Goal: Task Accomplishment & Management: Manage account settings

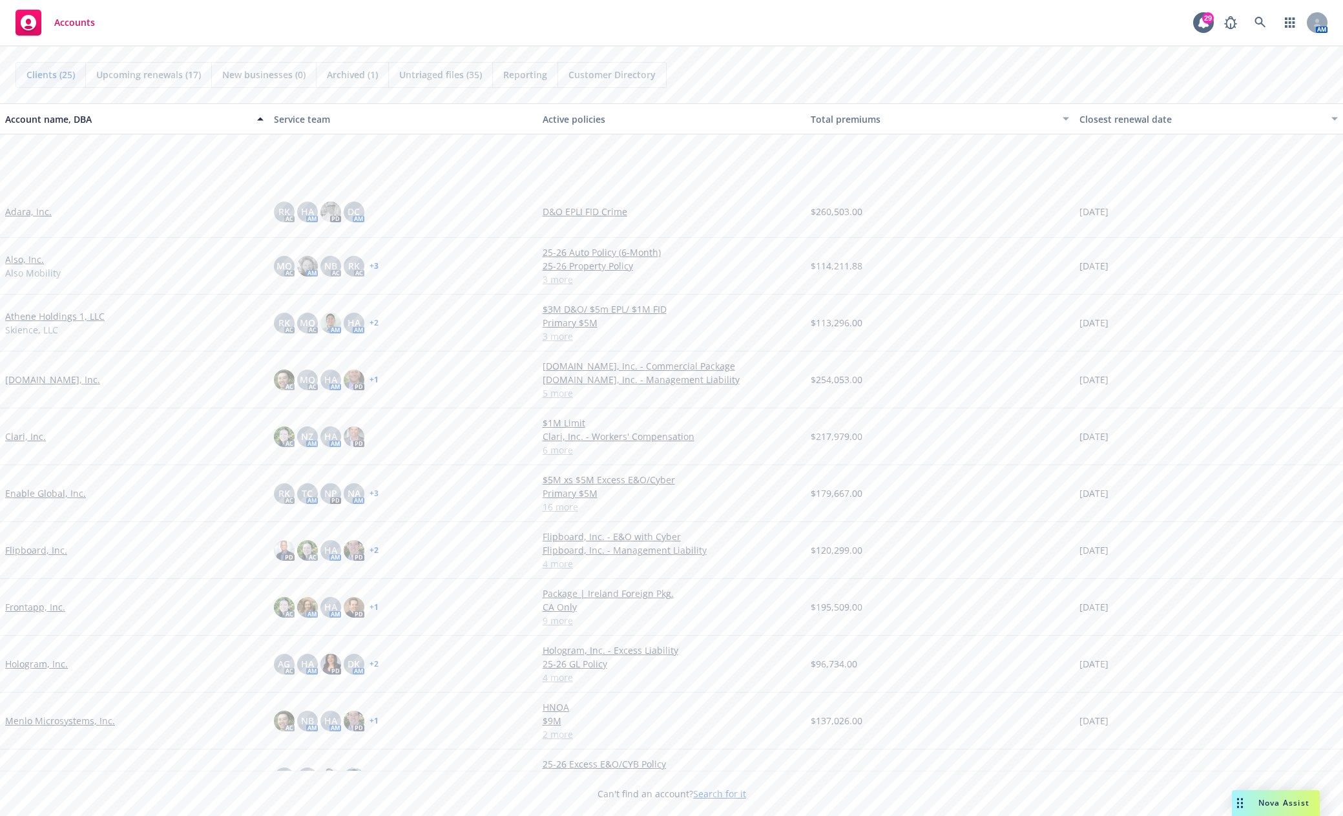
scroll to position [258, 0]
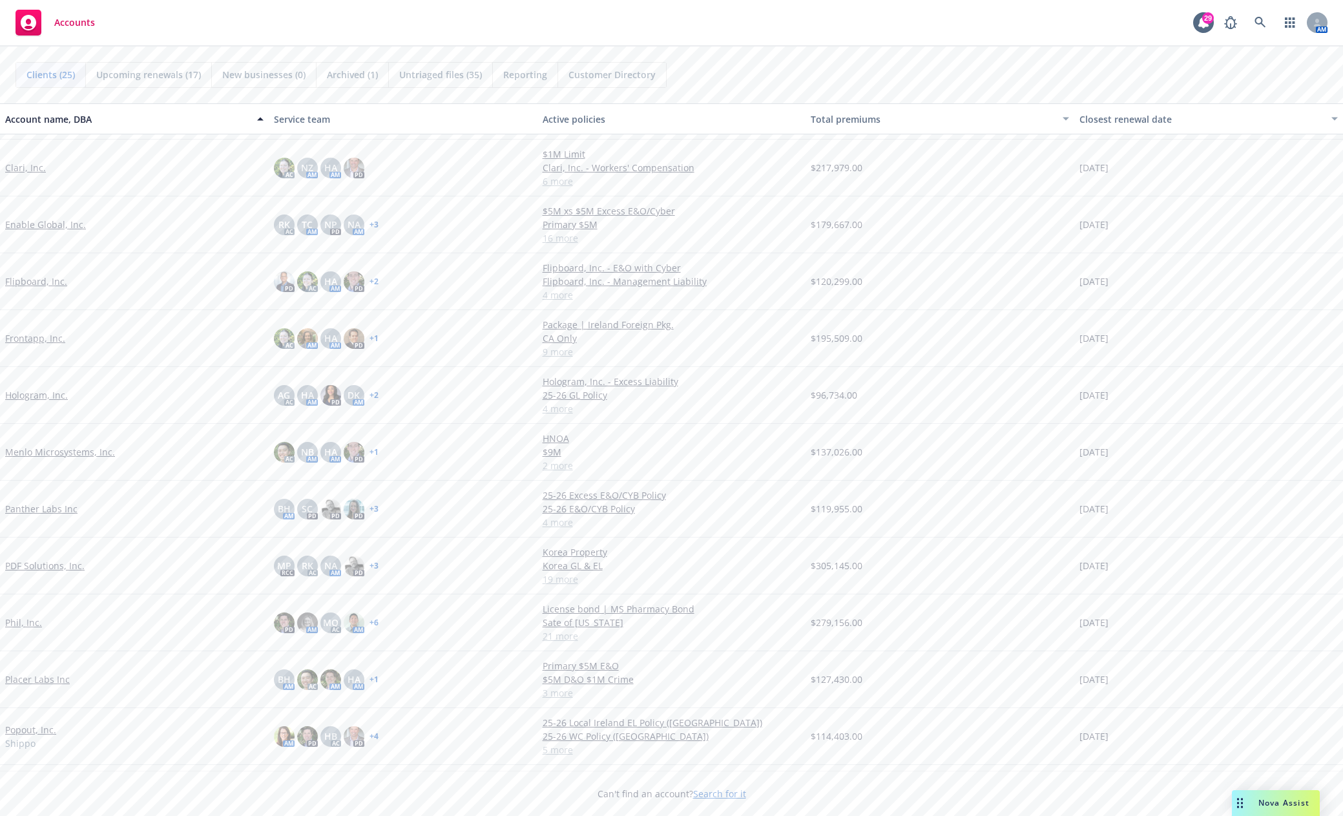
click at [28, 338] on link "Frontapp, Inc." at bounding box center [35, 338] width 60 height 14
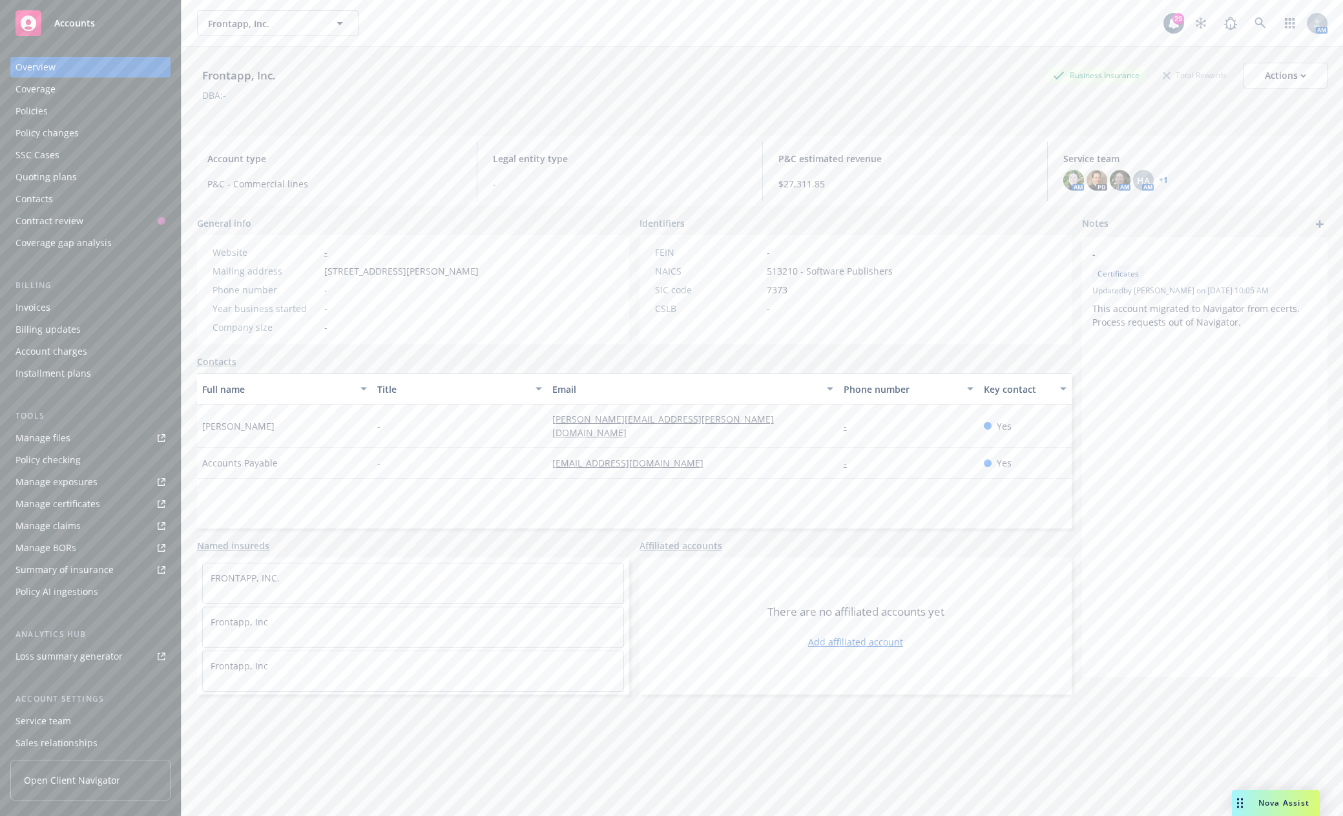
click at [55, 130] on div "Policy changes" at bounding box center [47, 133] width 63 height 21
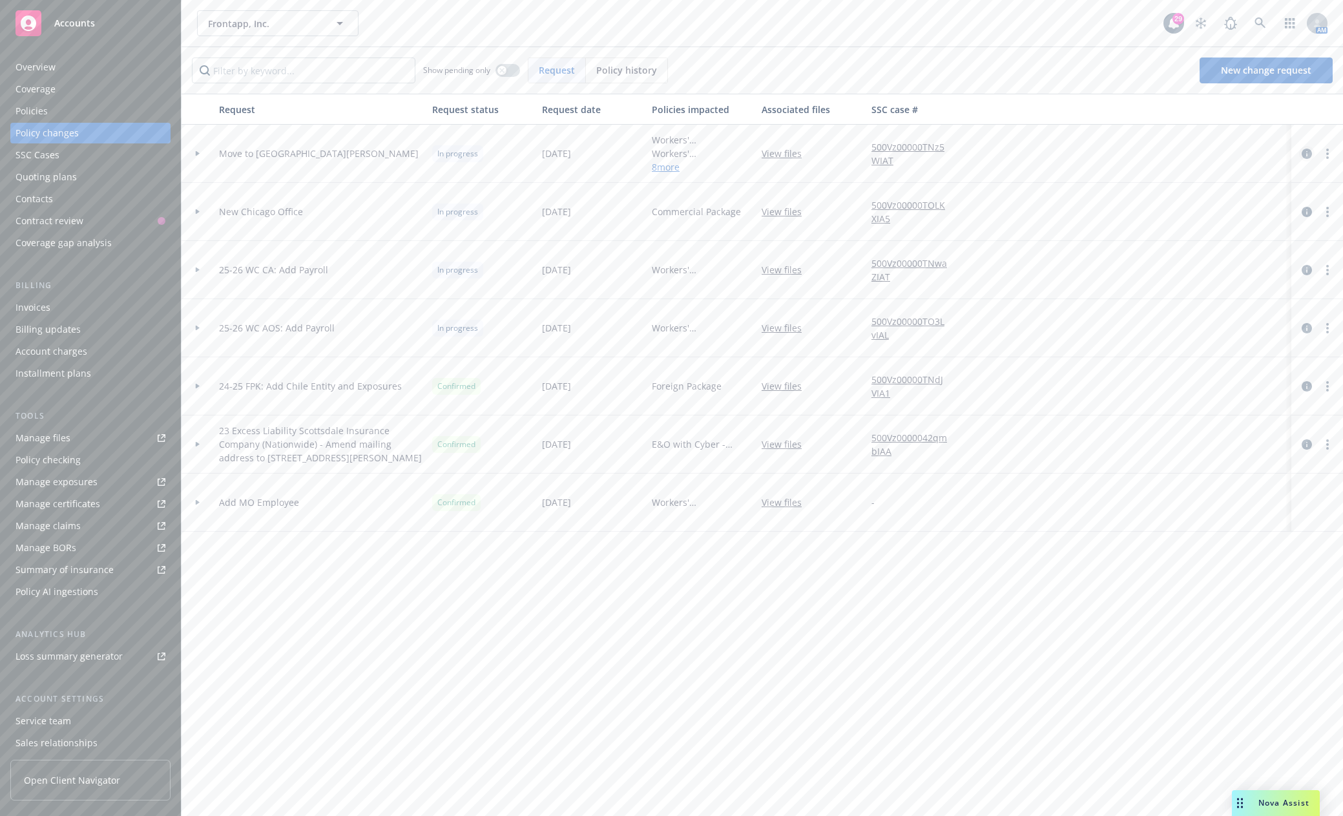
click at [1307, 150] on icon "circleInformation" at bounding box center [1307, 154] width 10 height 10
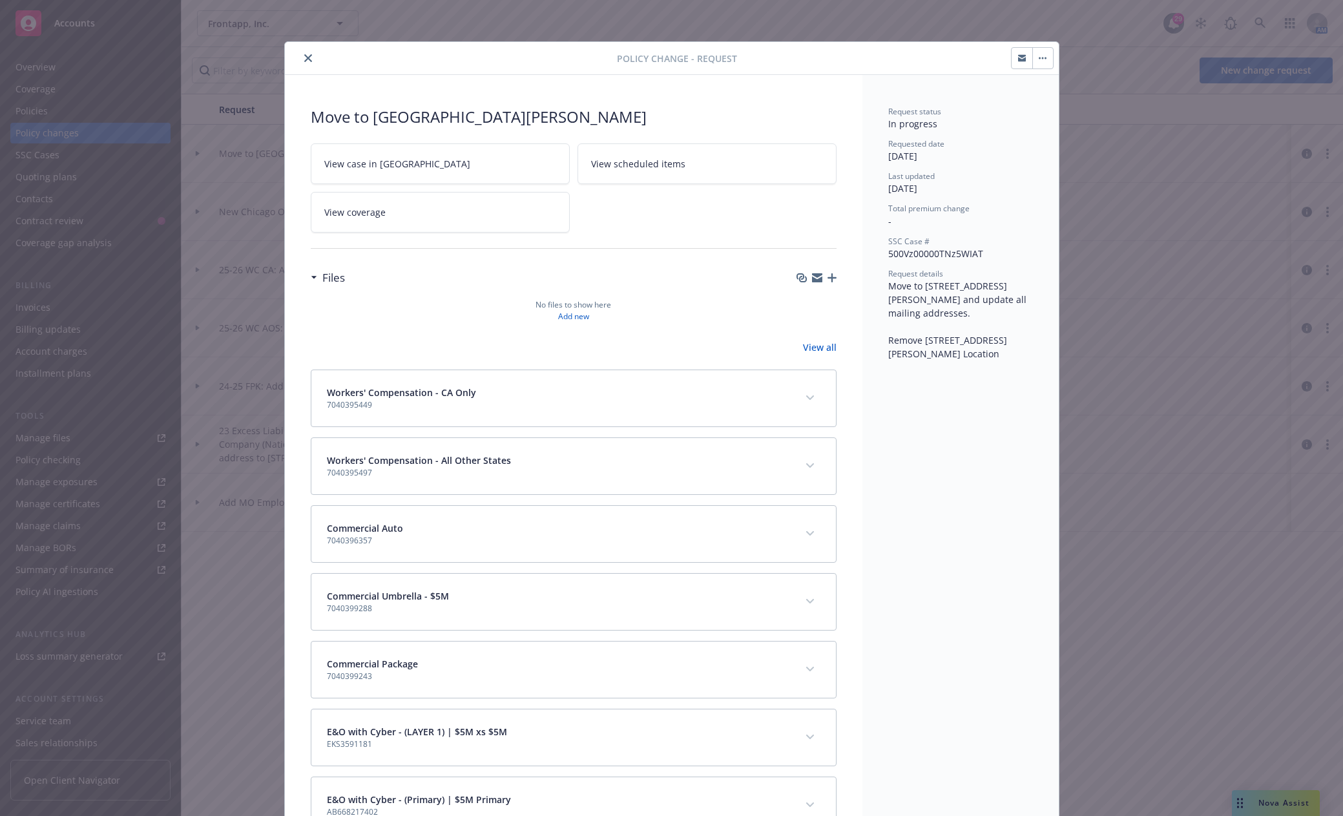
scroll to position [39, 0]
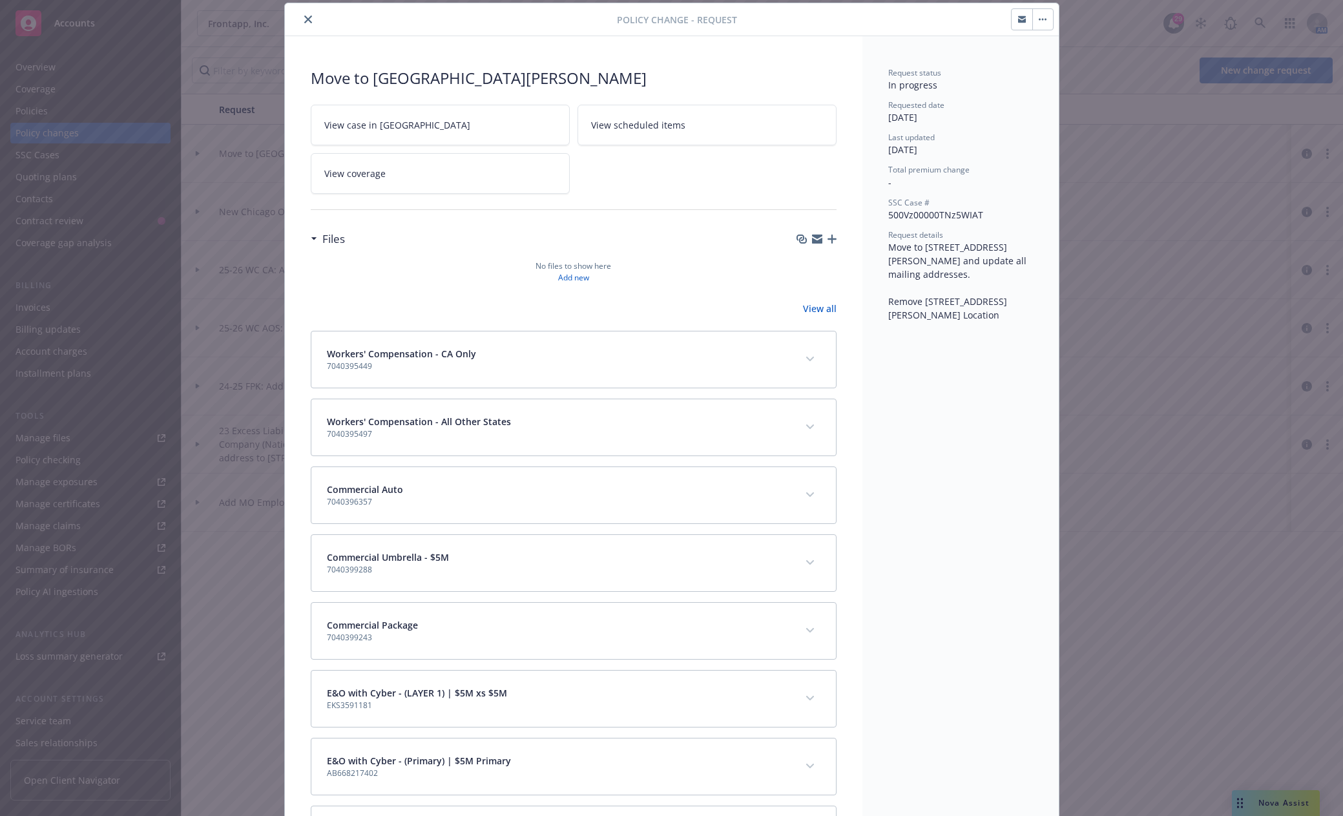
click at [740, 632] on div "Commercial Package 7040399243" at bounding box center [558, 630] width 463 height 25
click at [806, 629] on icon "expand content" at bounding box center [810, 630] width 8 height 5
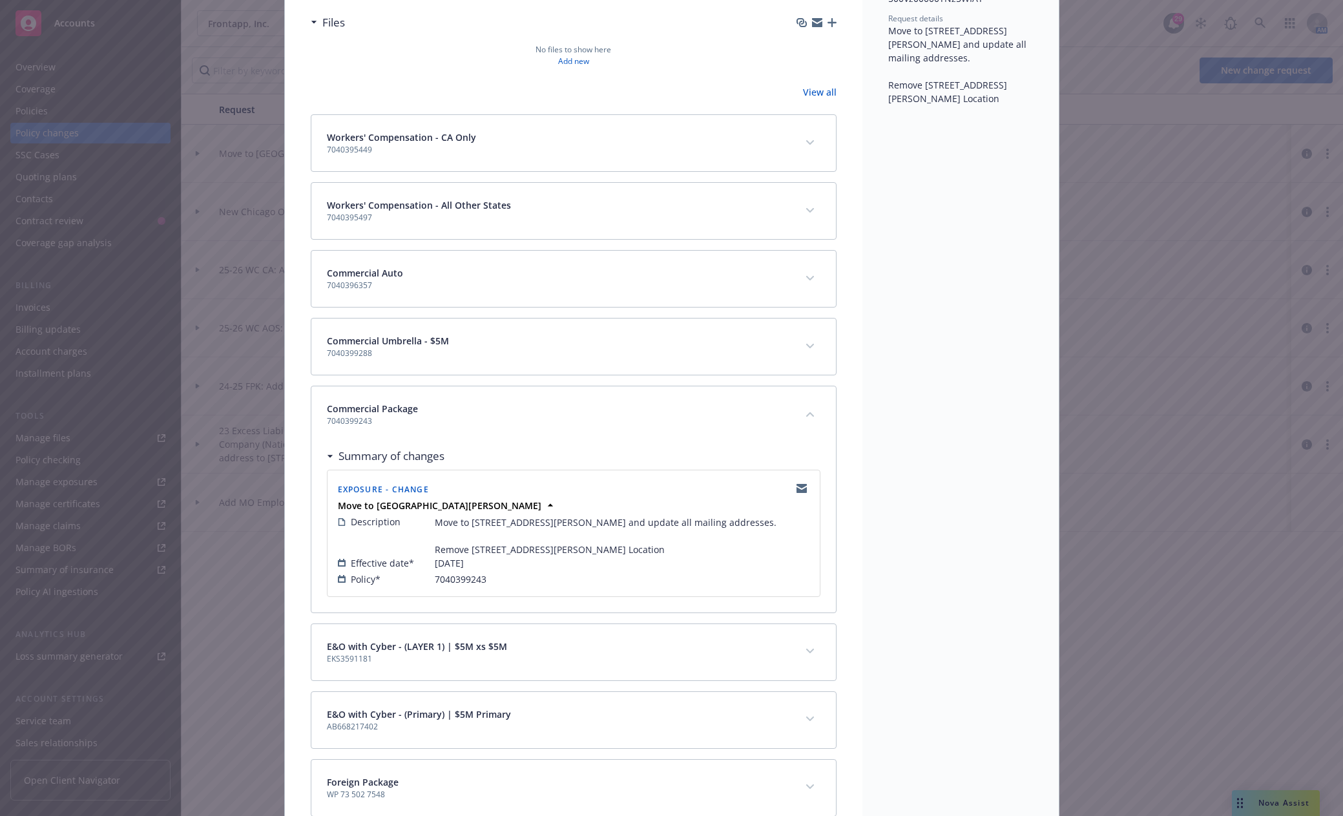
scroll to position [233, 0]
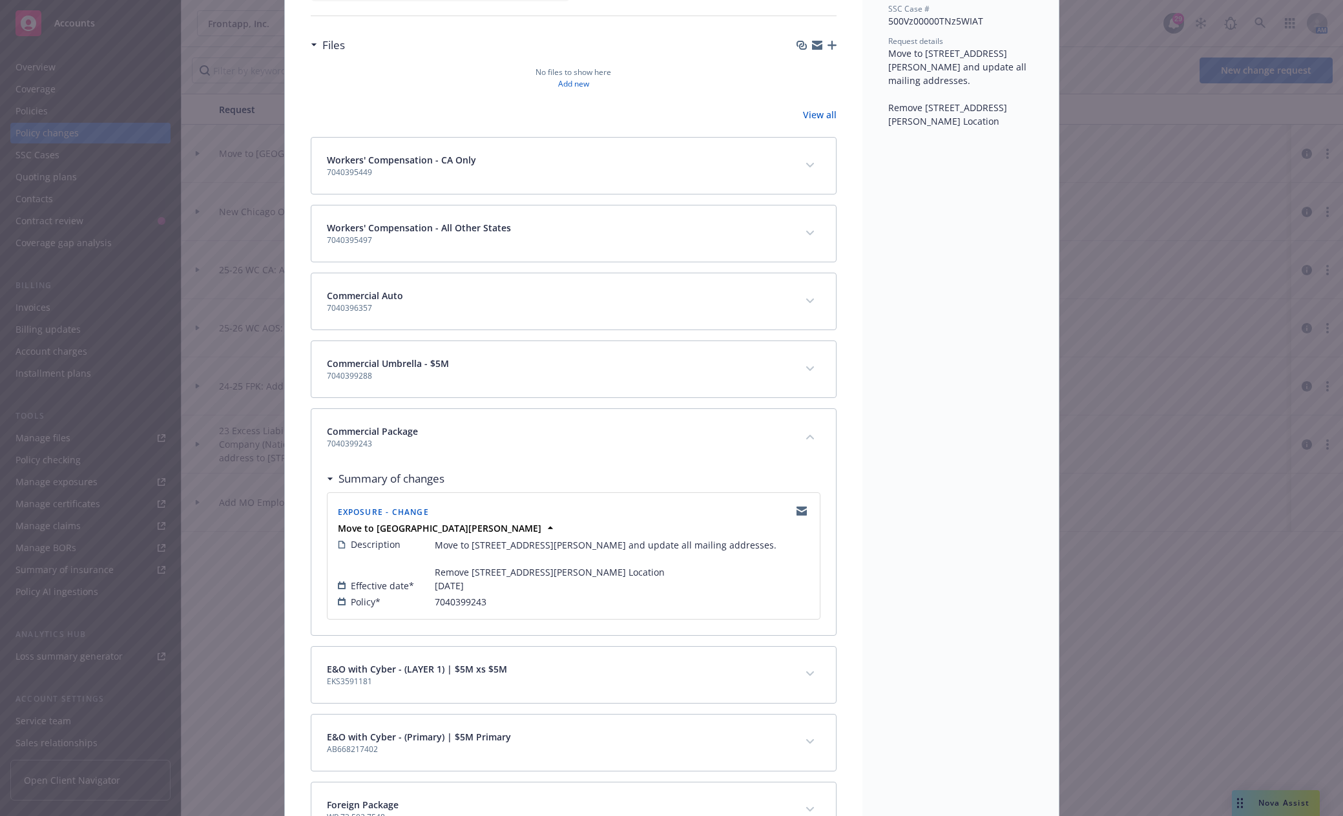
click at [828, 41] on icon "button" at bounding box center [832, 45] width 9 height 9
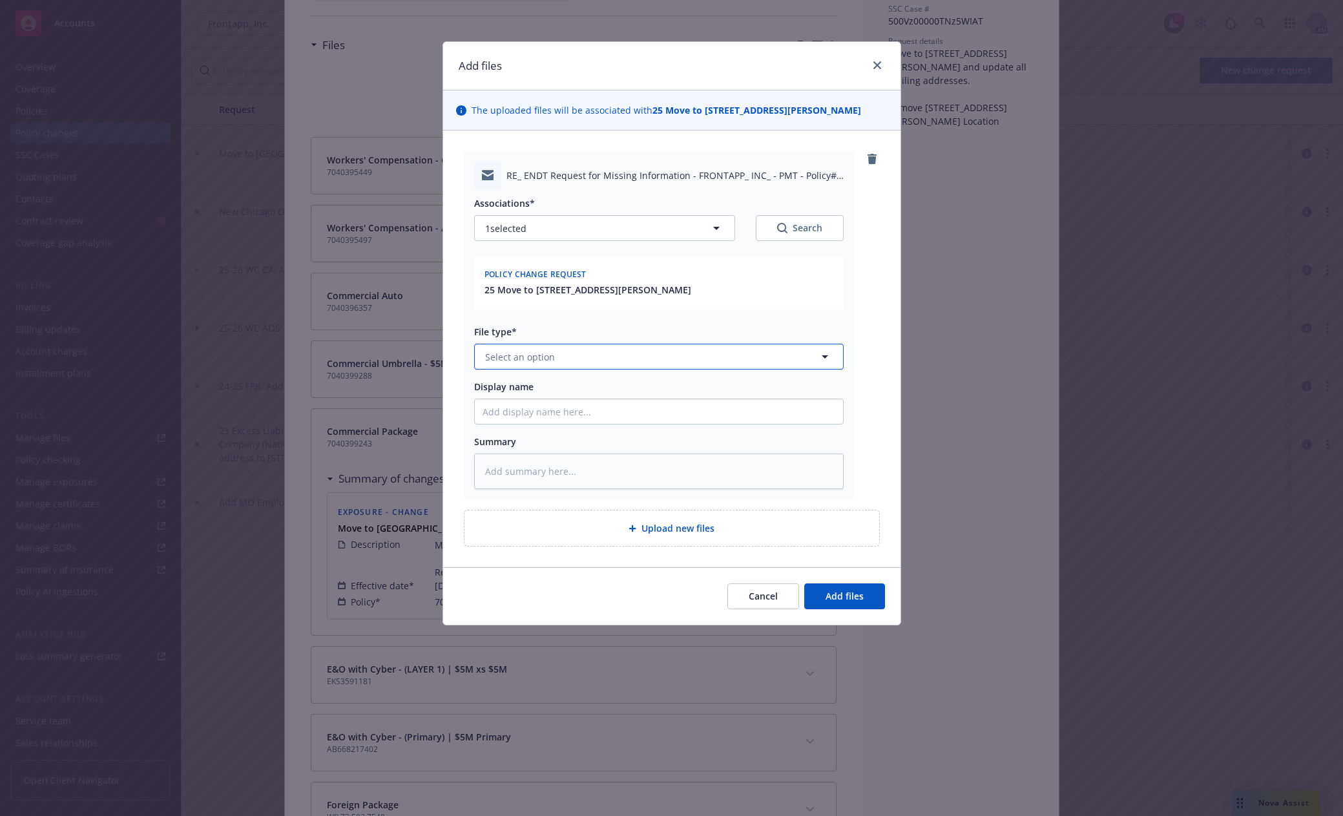
click at [580, 357] on button "Select an option" at bounding box center [659, 357] width 370 height 26
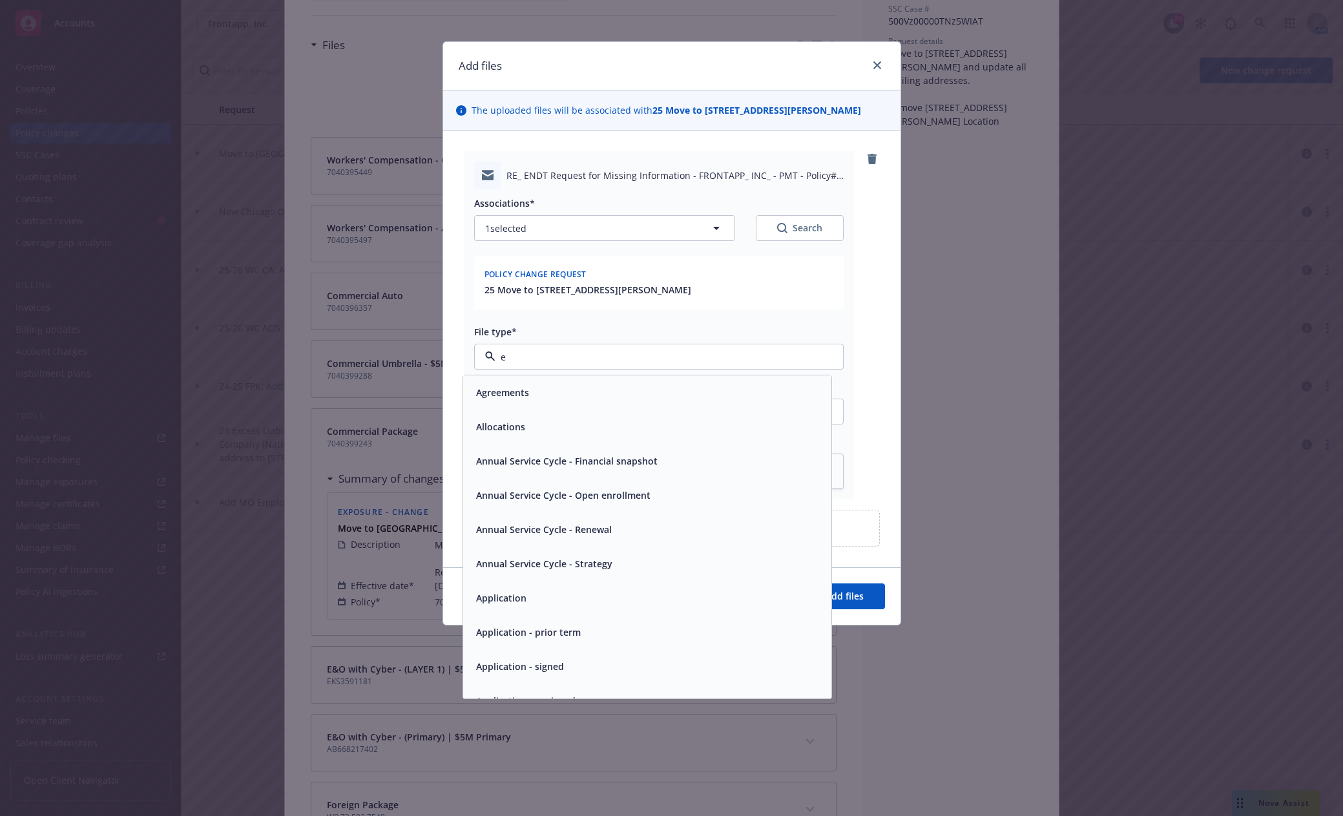
type input "em"
click at [508, 424] on div "Email" at bounding box center [647, 426] width 353 height 19
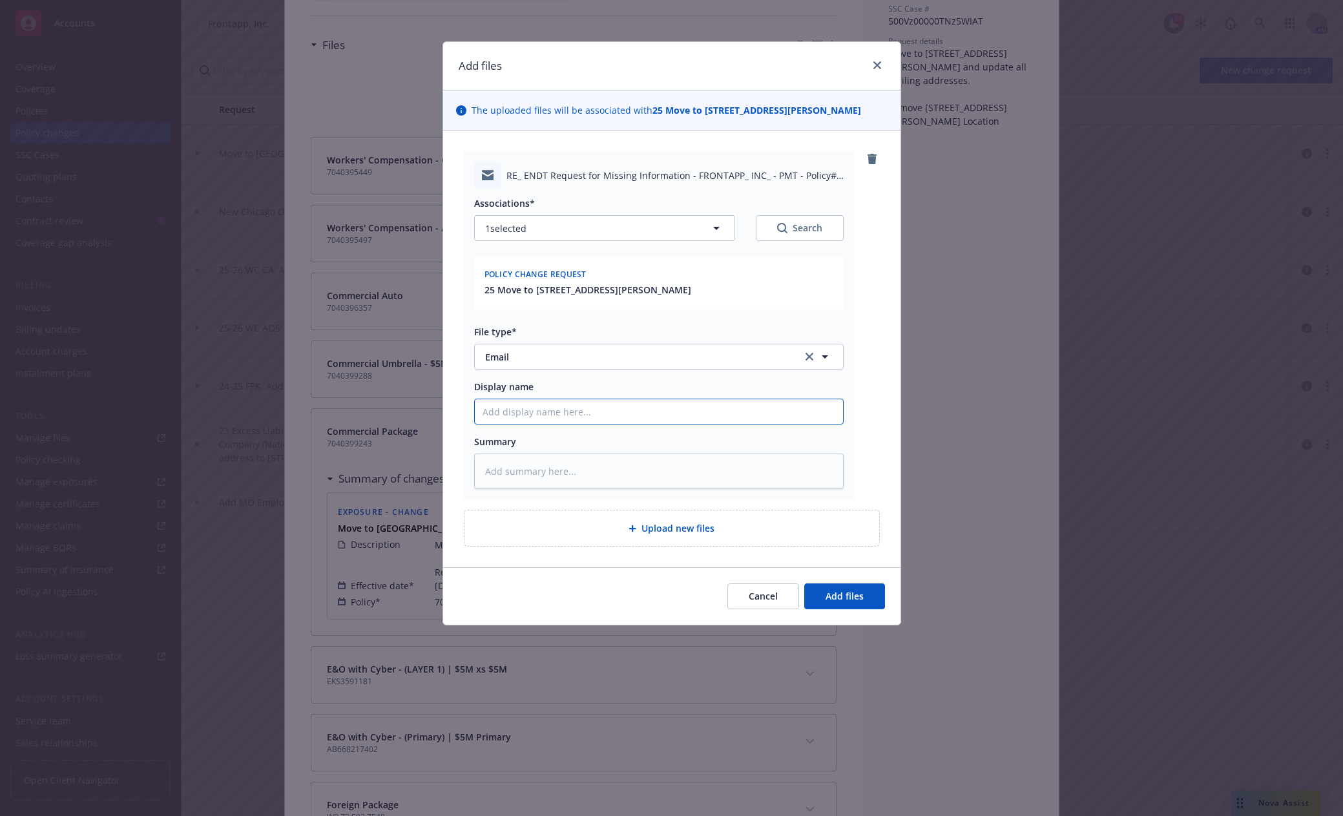
click at [517, 411] on input "Display name" at bounding box center [659, 411] width 368 height 25
type textarea "x"
type input "B"
type textarea "x"
type input "Bu"
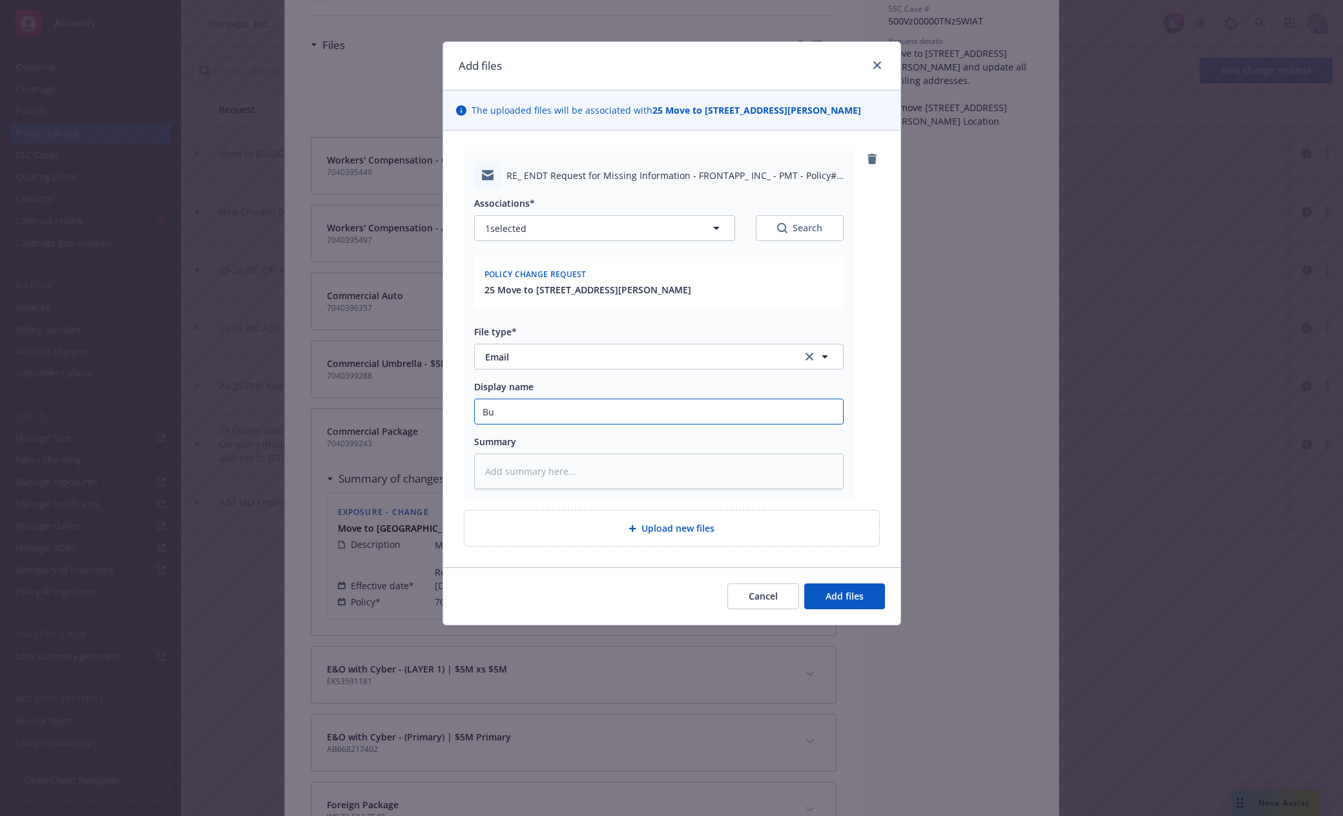
type textarea "x"
type input "[PERSON_NAME]"
type textarea "x"
type input "Buil"
type textarea "x"
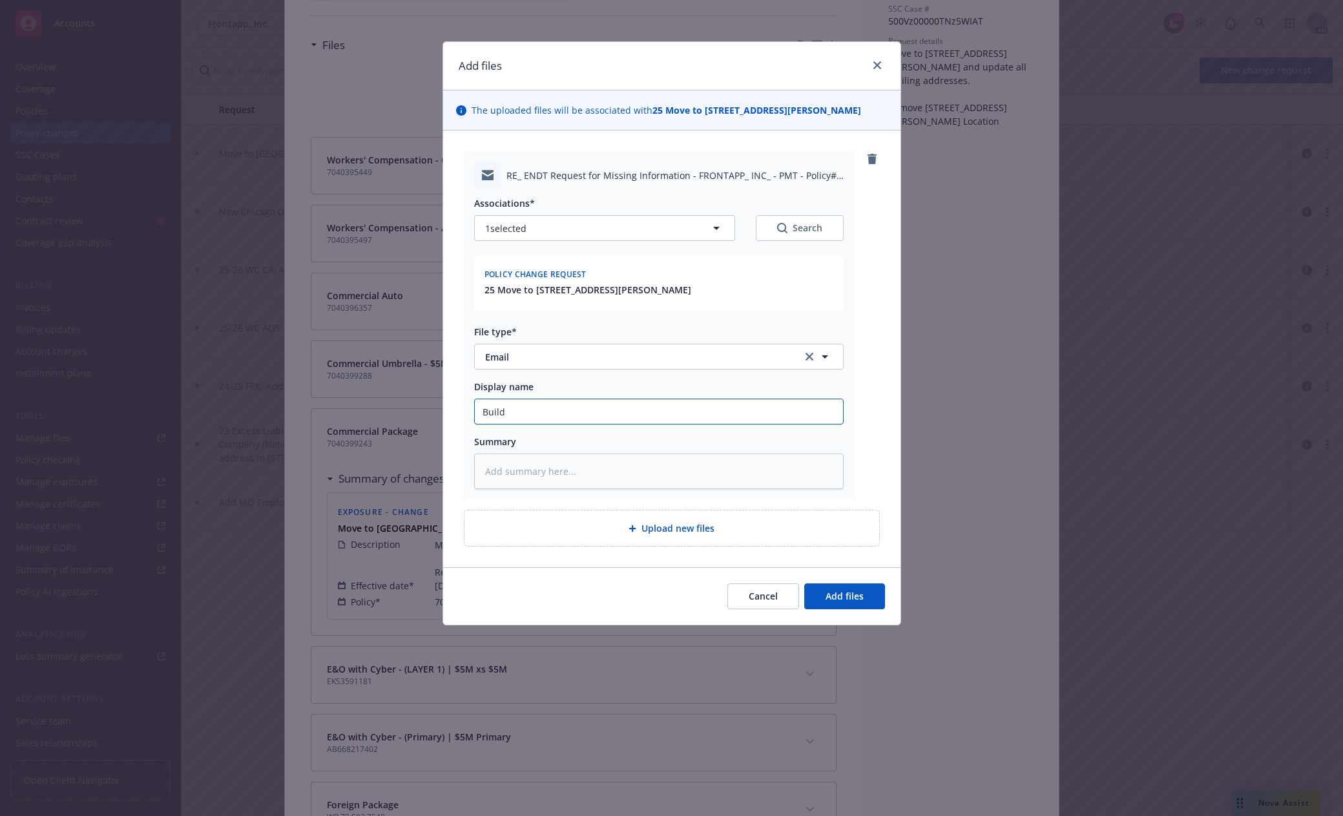
type input "Buildi"
type textarea "x"
type input "Buildin"
type textarea "x"
type input "Building"
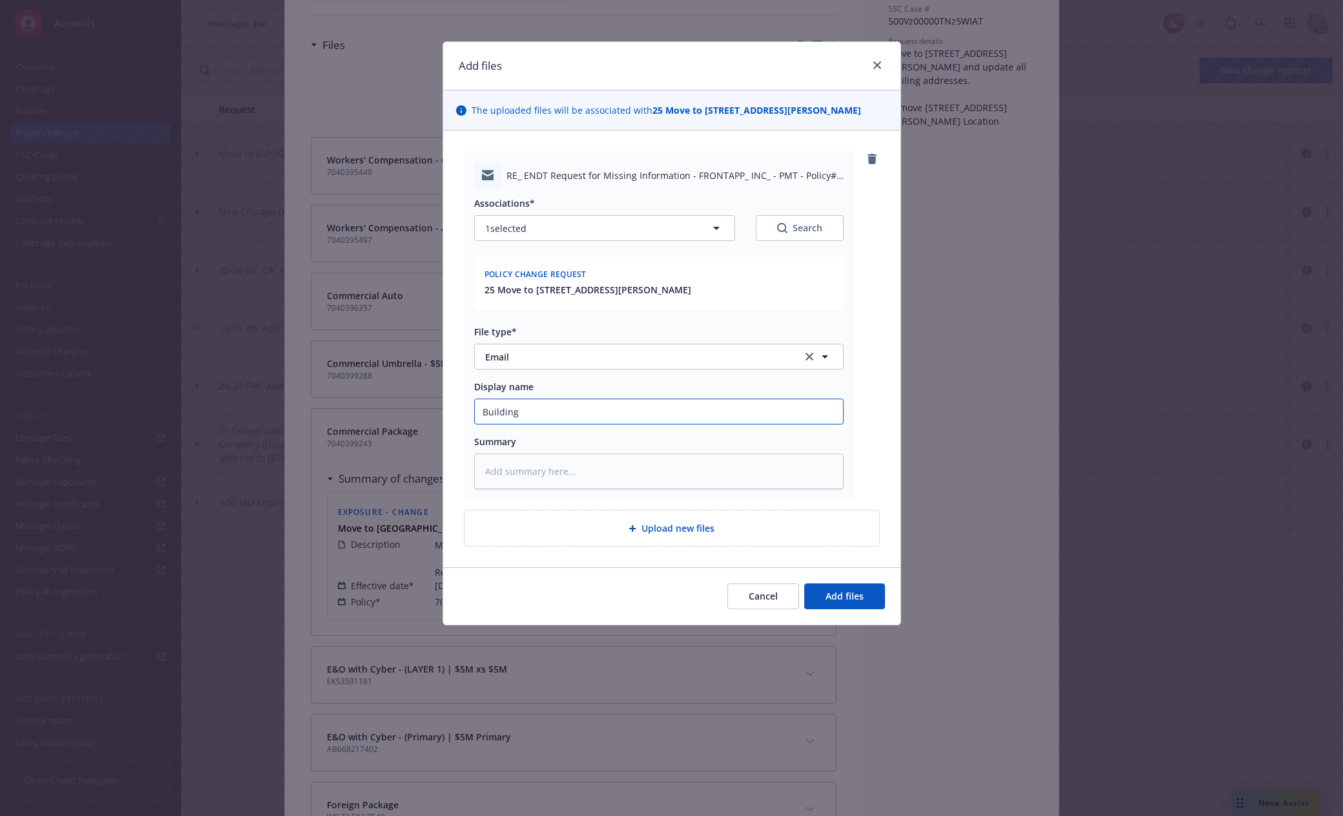
type textarea "x"
type input "Building"
type textarea "x"
type input "Building"
type textarea "x"
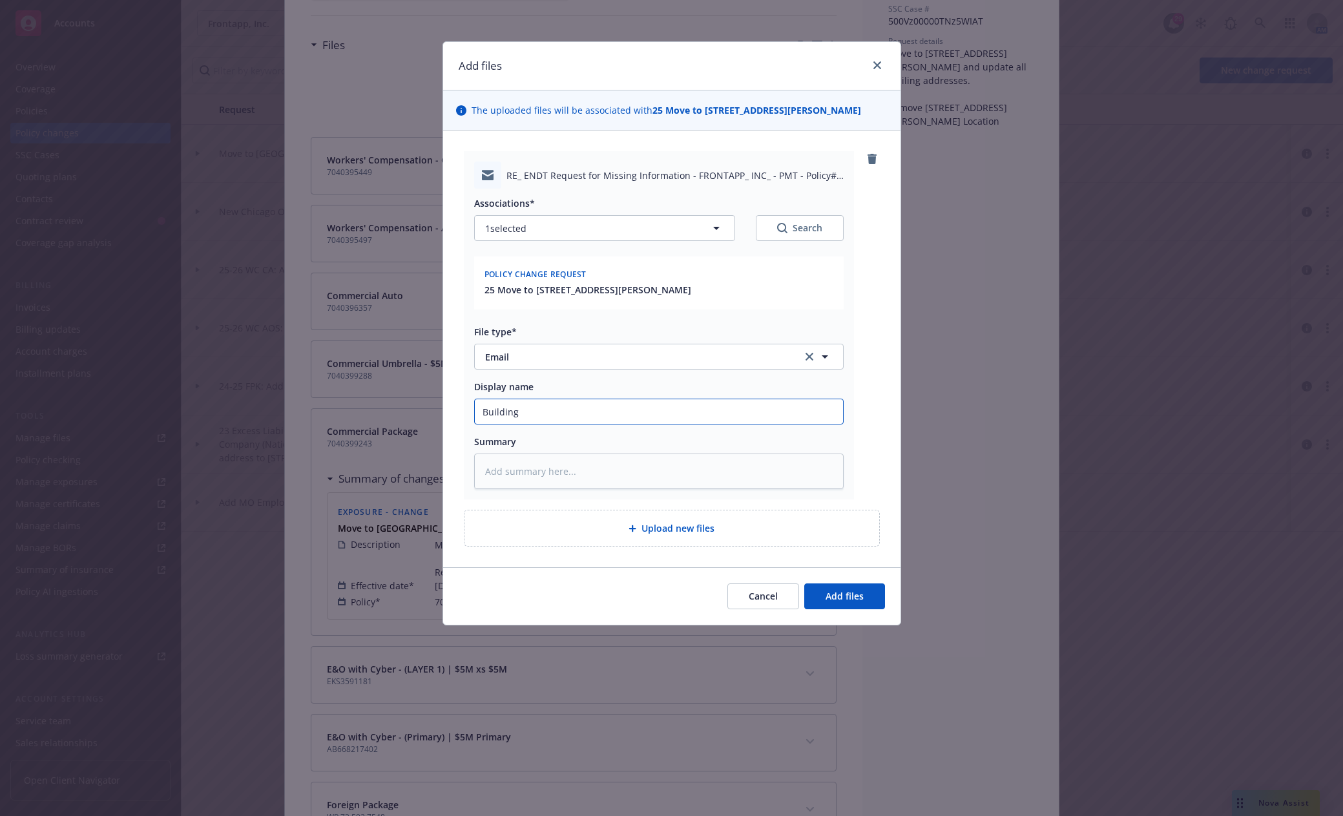
type input "Buildin"
type textarea "x"
type input "Buildi"
type textarea "x"
type input "Build"
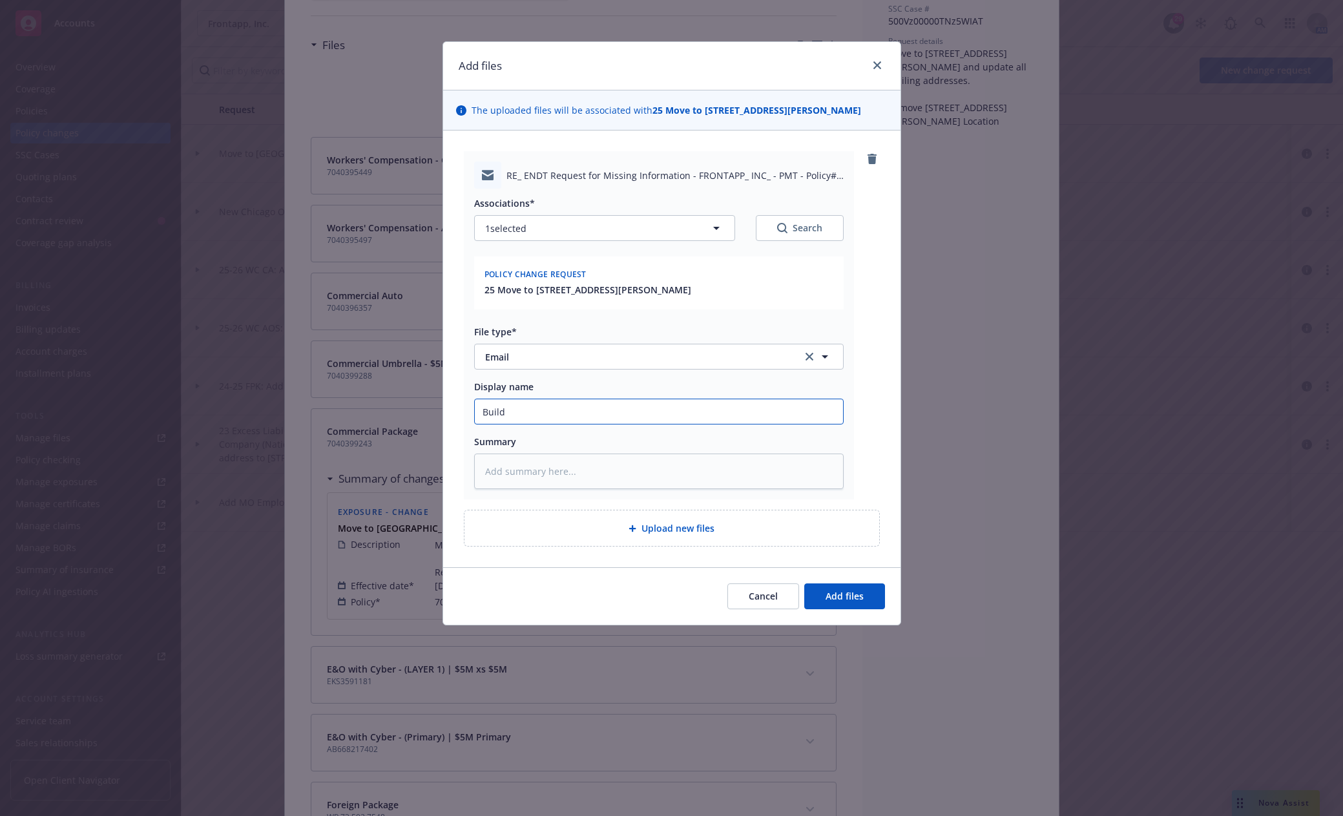
type textarea "x"
type input "Buil"
type textarea "x"
type input "[PERSON_NAME]"
type textarea "x"
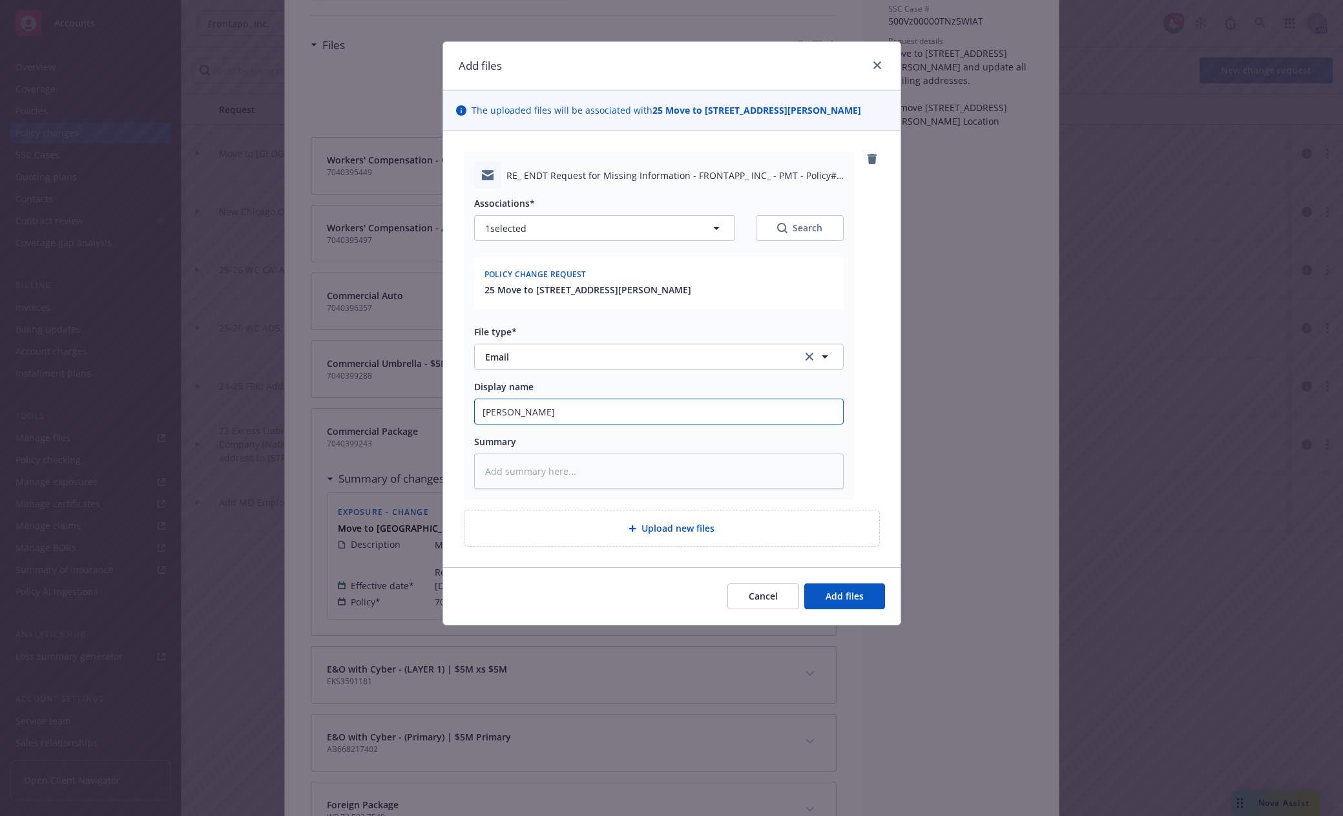
type input "Bu"
type textarea "x"
type input "B"
type textarea "x"
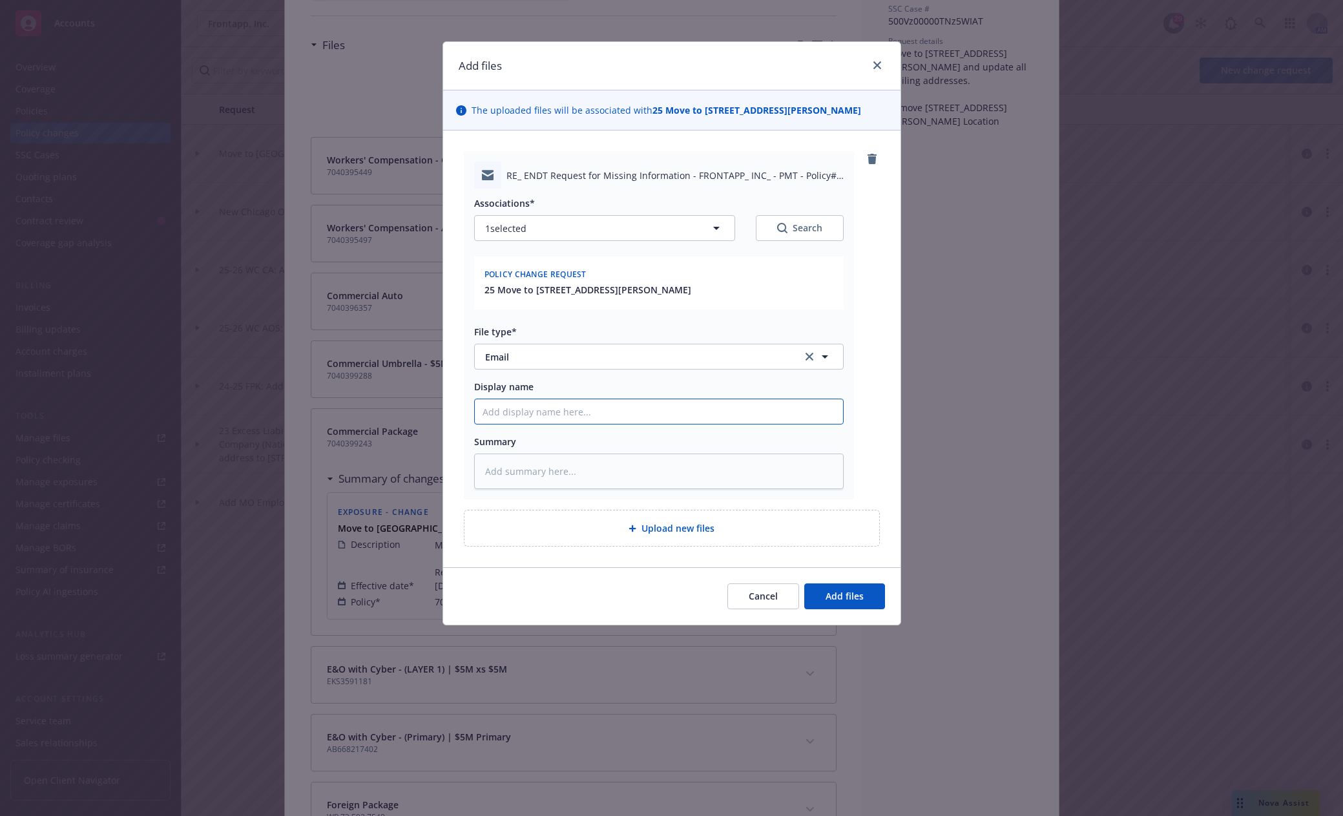
type input "C"
type textarea "x"
type input "CO"
type textarea "x"
type input "COP"
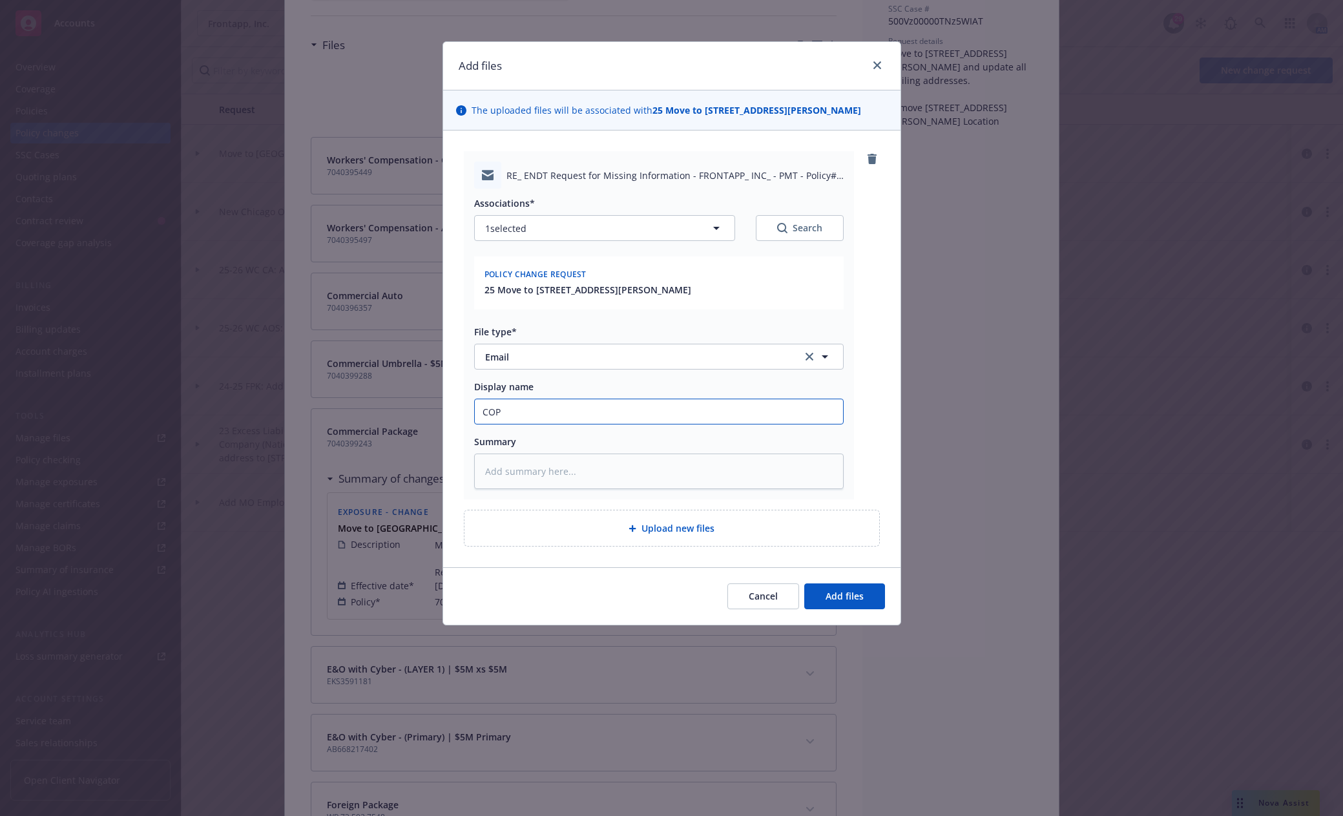
type textarea "x"
type input "COPE"
type textarea "x"
type input "COPE"
type textarea "x"
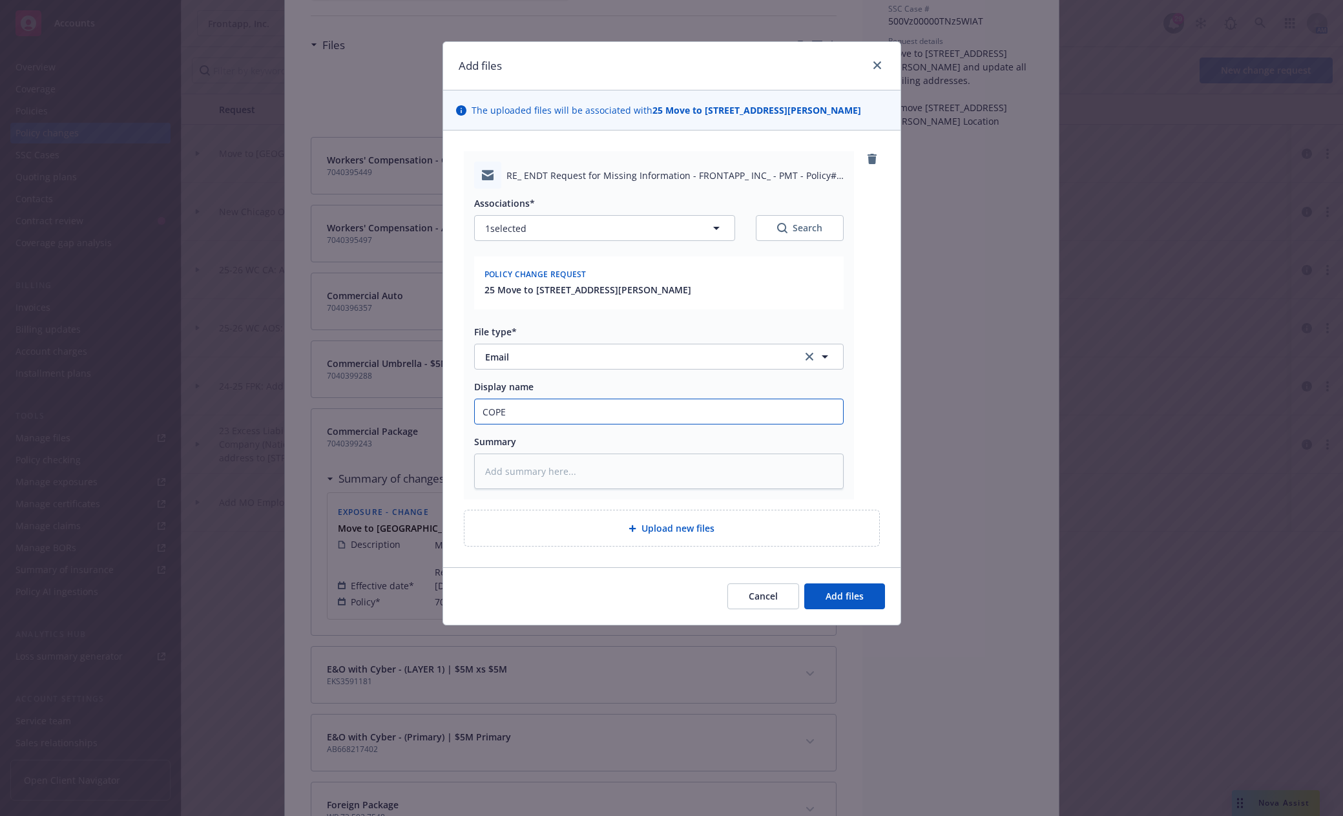
type input "COPE i"
type textarea "x"
type input "COPE in"
type textarea "x"
type input "COPE inf"
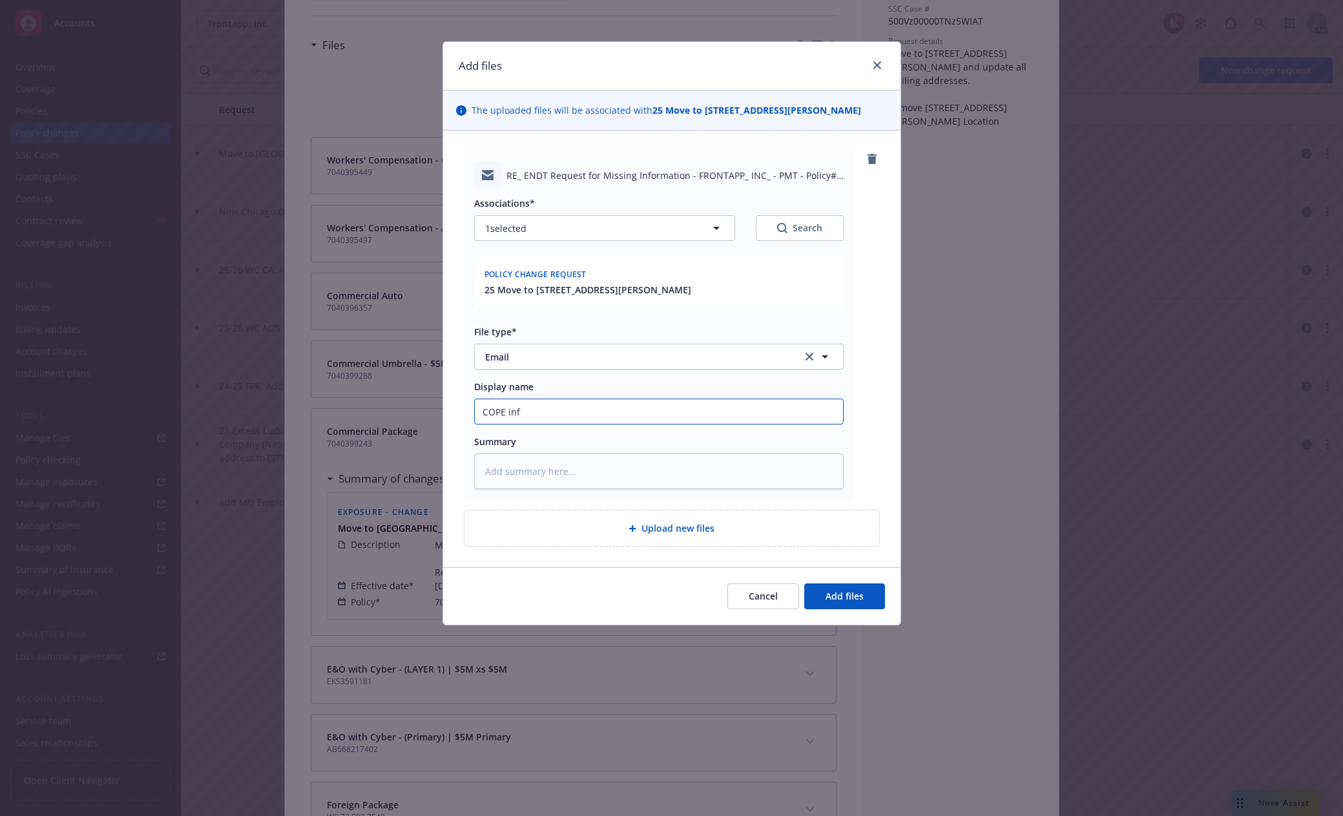
type textarea "x"
type input "COPE info"
type textarea "x"
type input "COPE info"
type textarea "x"
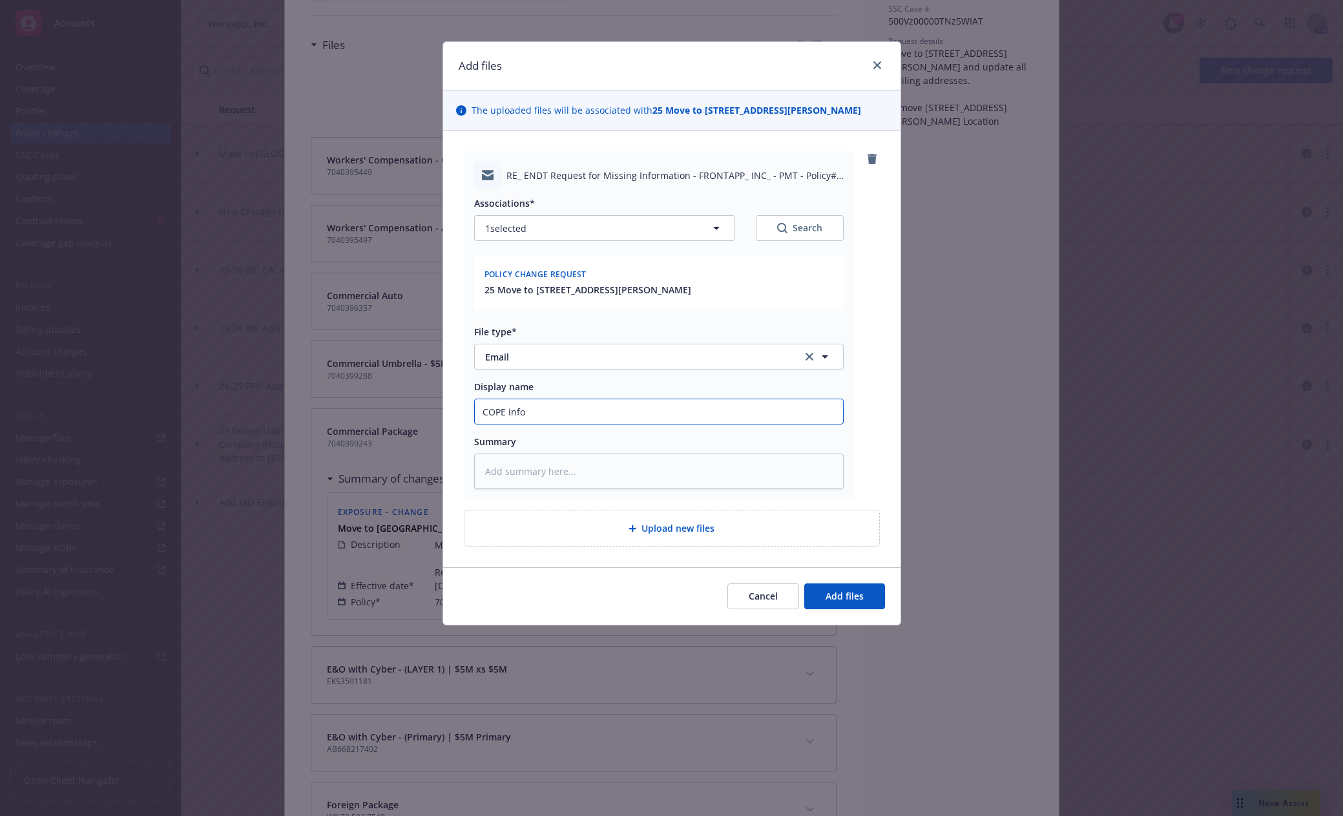
type input "COPE info t"
type textarea "x"
type input "COPE info to"
type textarea "x"
type input "COPE info to"
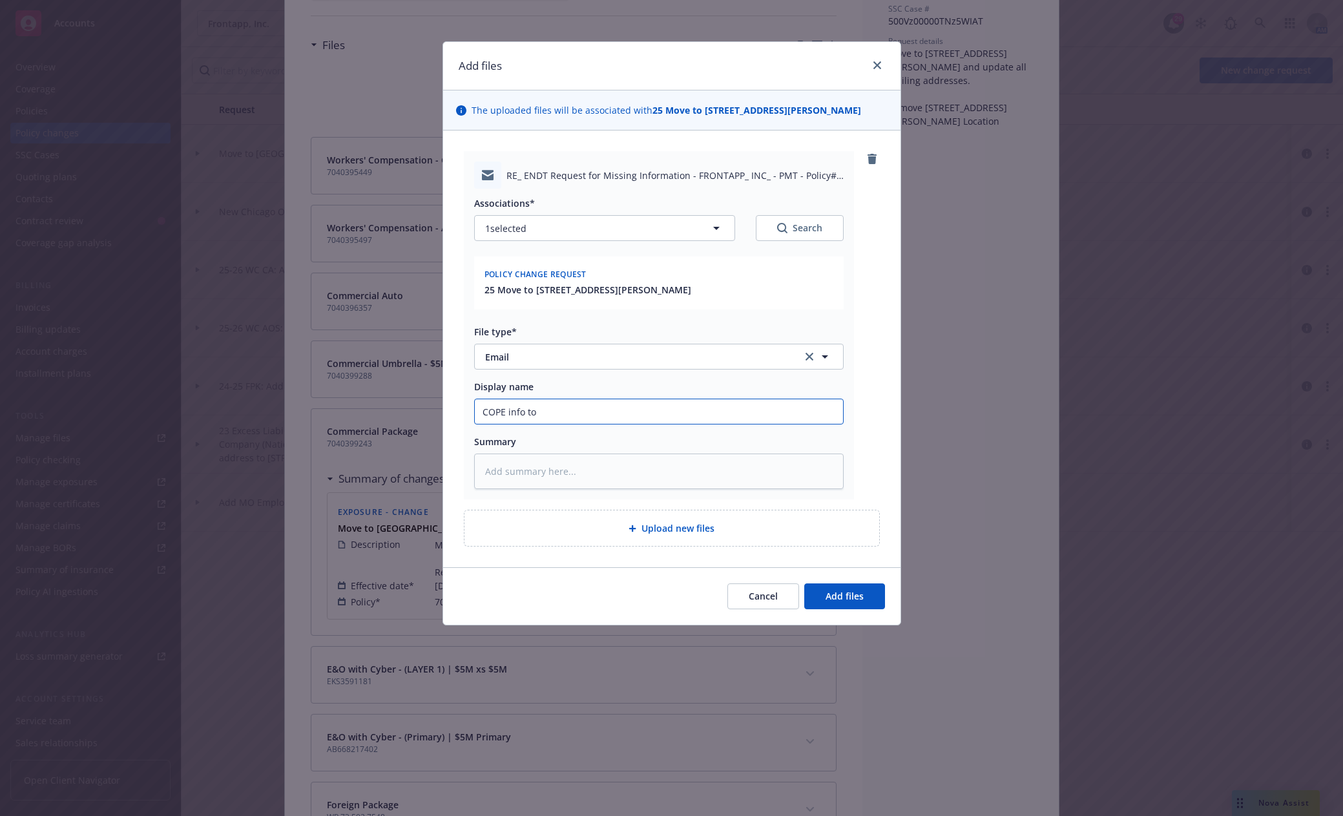
type textarea "x"
type input "COPE info to C"
type textarea "x"
type input "COPE info to CN"
type textarea "x"
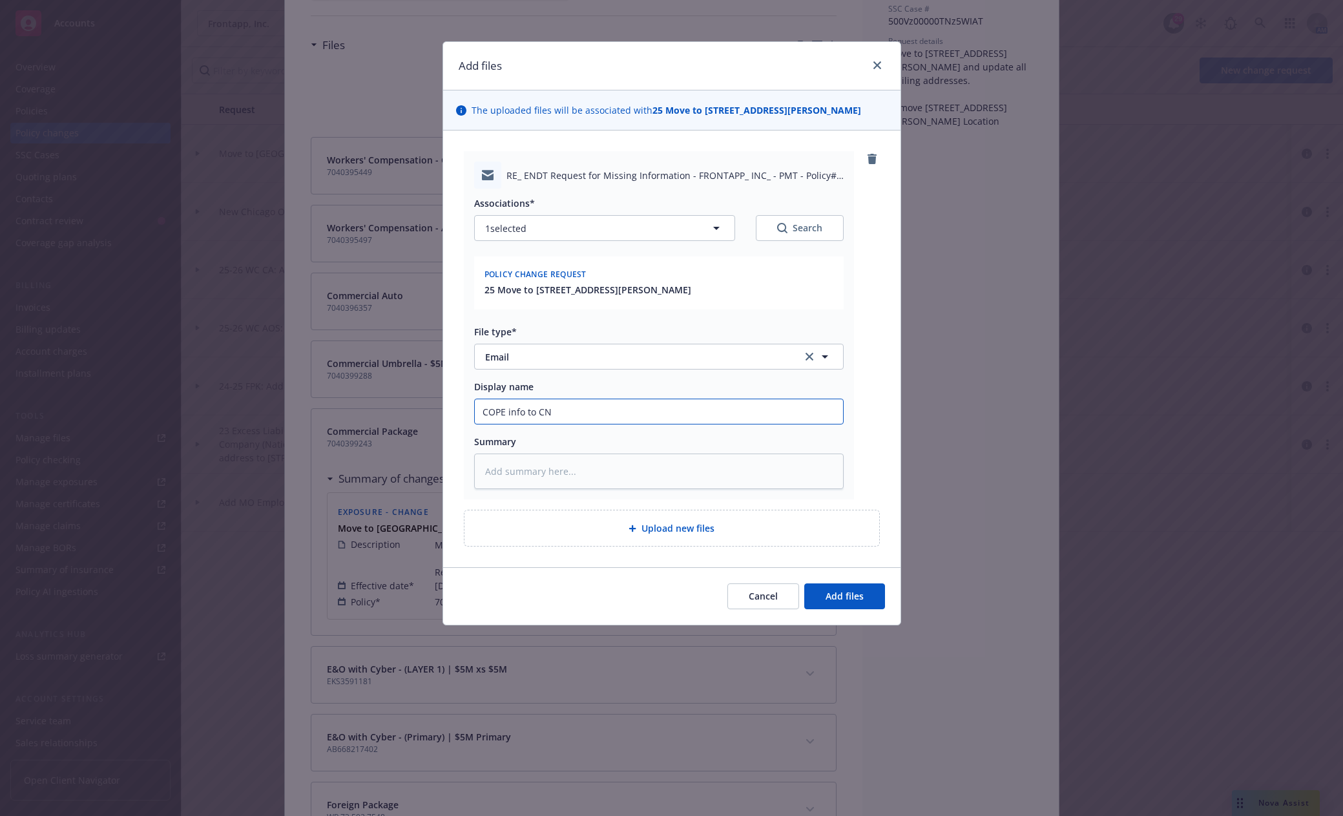
type input "COPE info to CNA"
type textarea "x"
type input "COPE info to CNA U"
type textarea "x"
type input "COPE info to CNA UW"
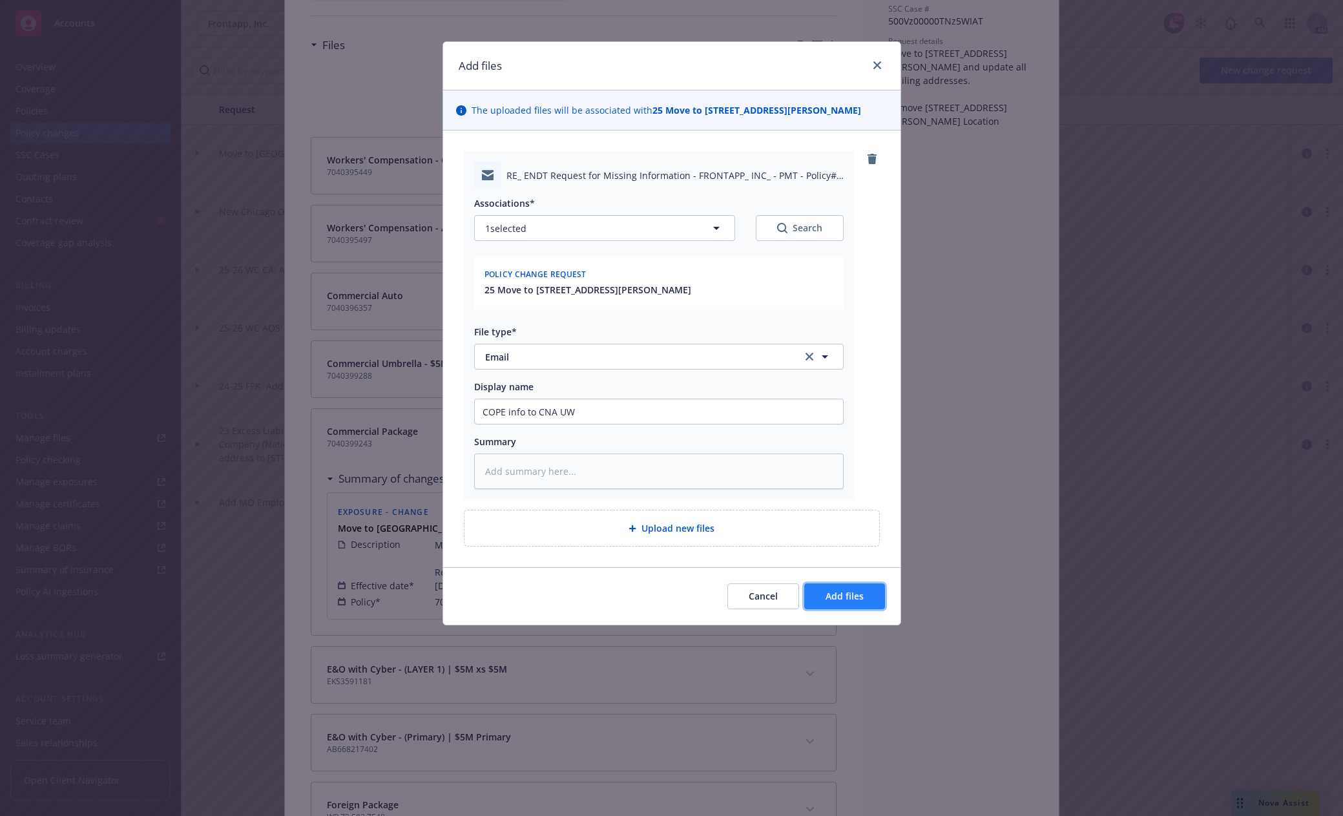
click at [837, 607] on button "Add files" at bounding box center [844, 596] width 81 height 26
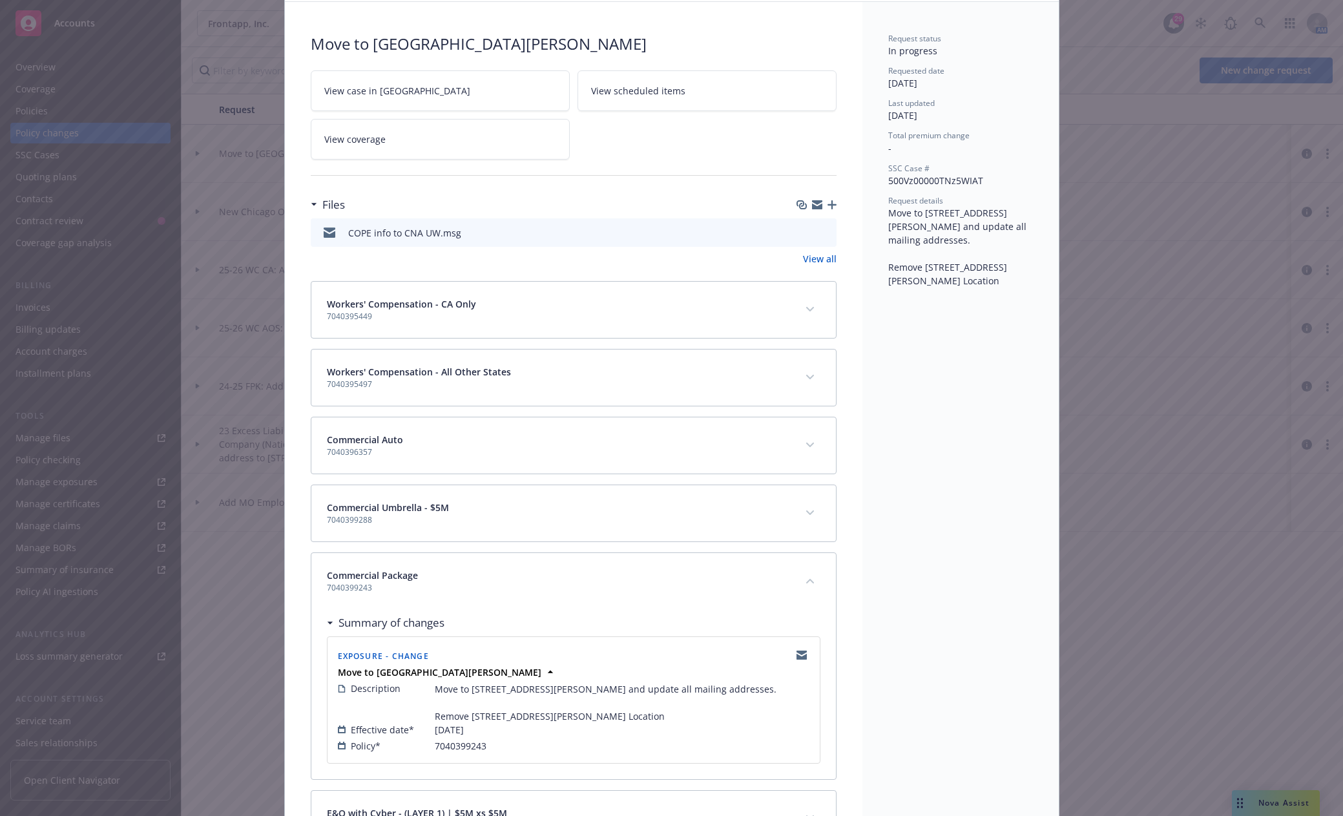
scroll to position [0, 0]
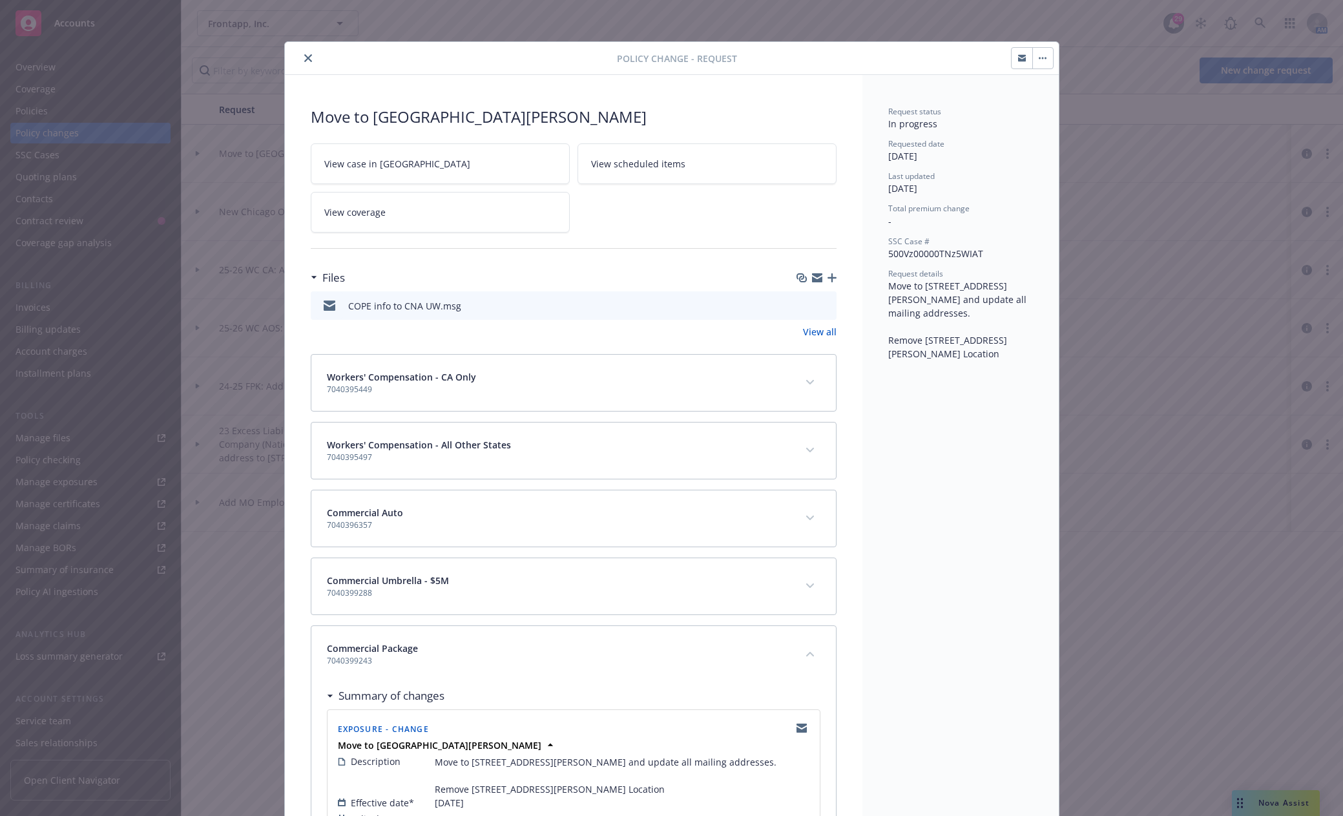
click at [304, 57] on icon "close" at bounding box center [308, 58] width 8 height 8
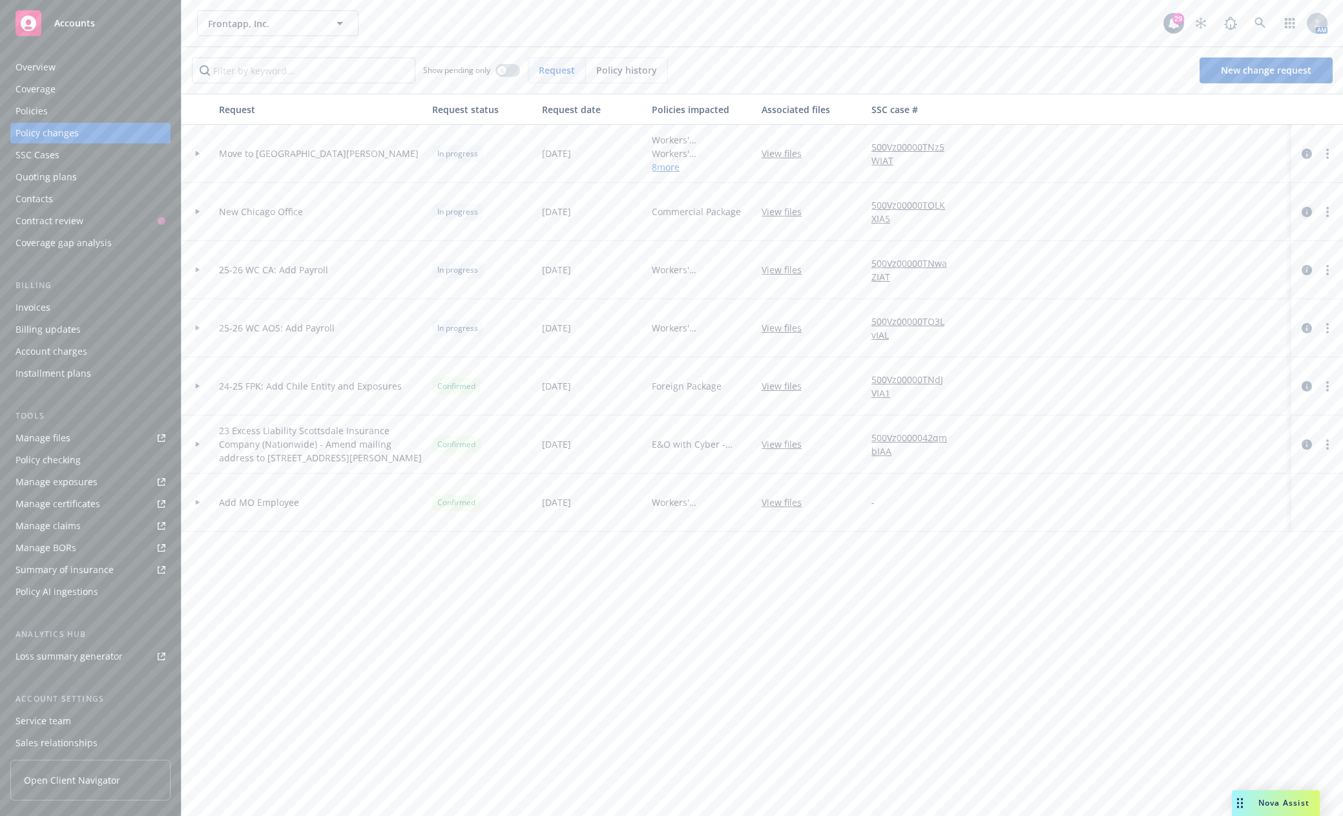
click at [1307, 213] on icon "circleInformation" at bounding box center [1307, 212] width 10 height 10
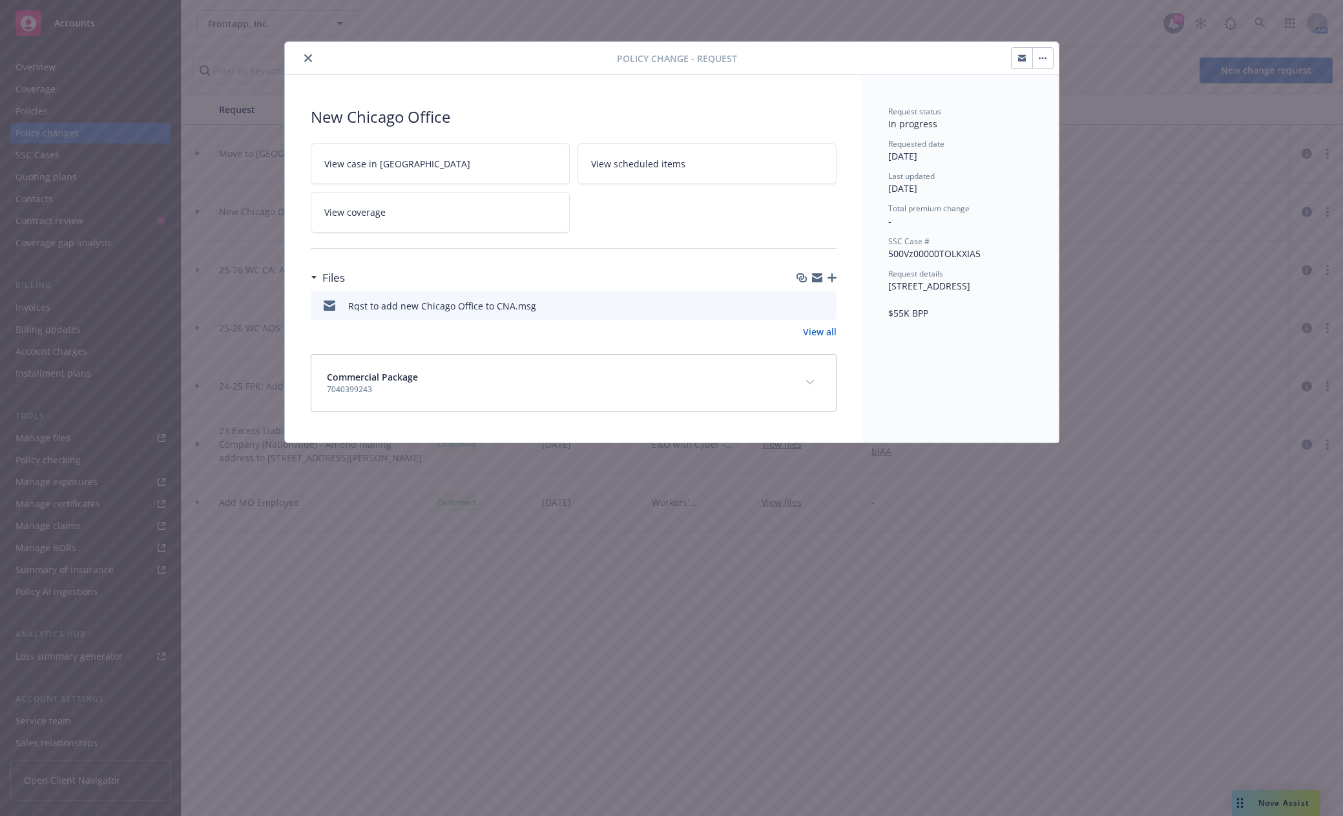
click at [835, 278] on icon "button" at bounding box center [832, 277] width 9 height 9
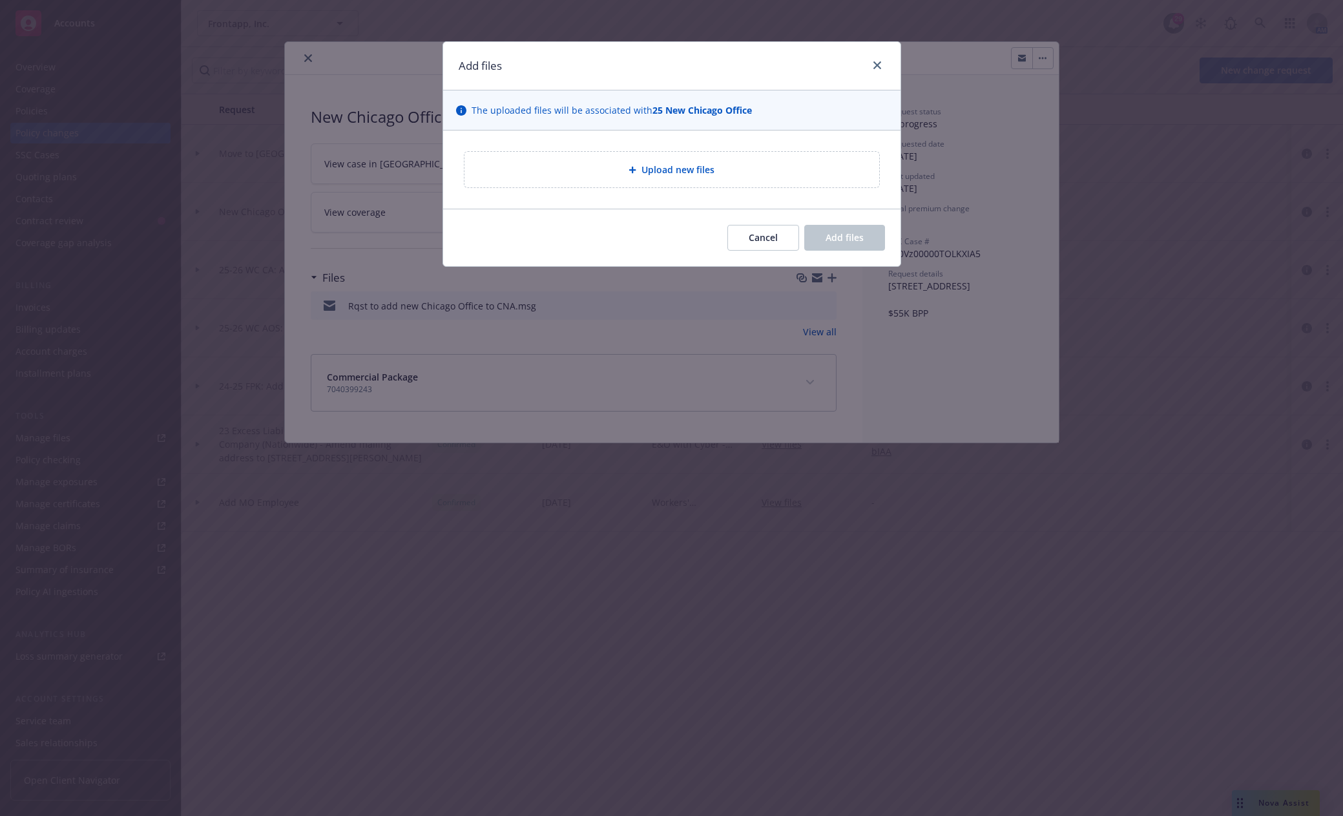
type textarea "x"
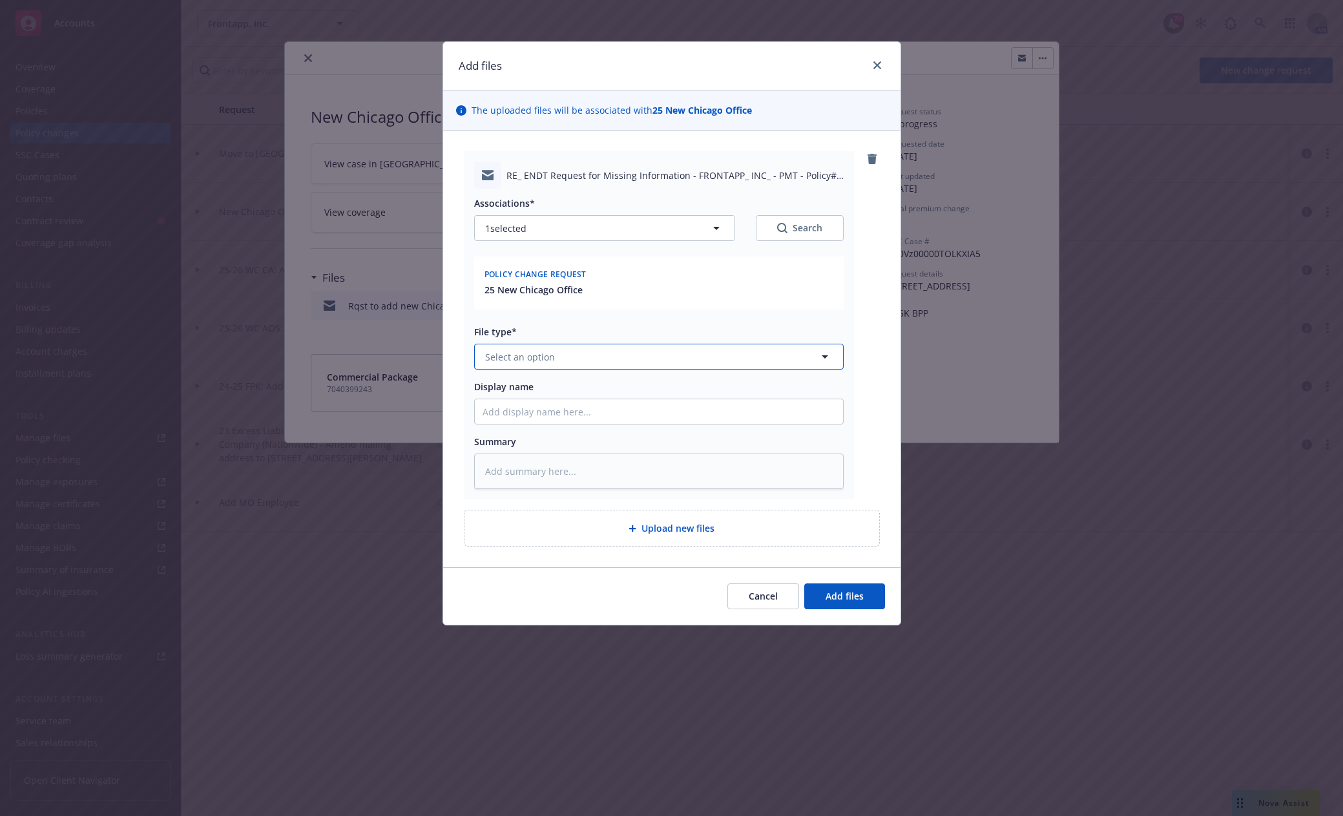
click at [542, 356] on span "Select an option" at bounding box center [520, 357] width 70 height 14
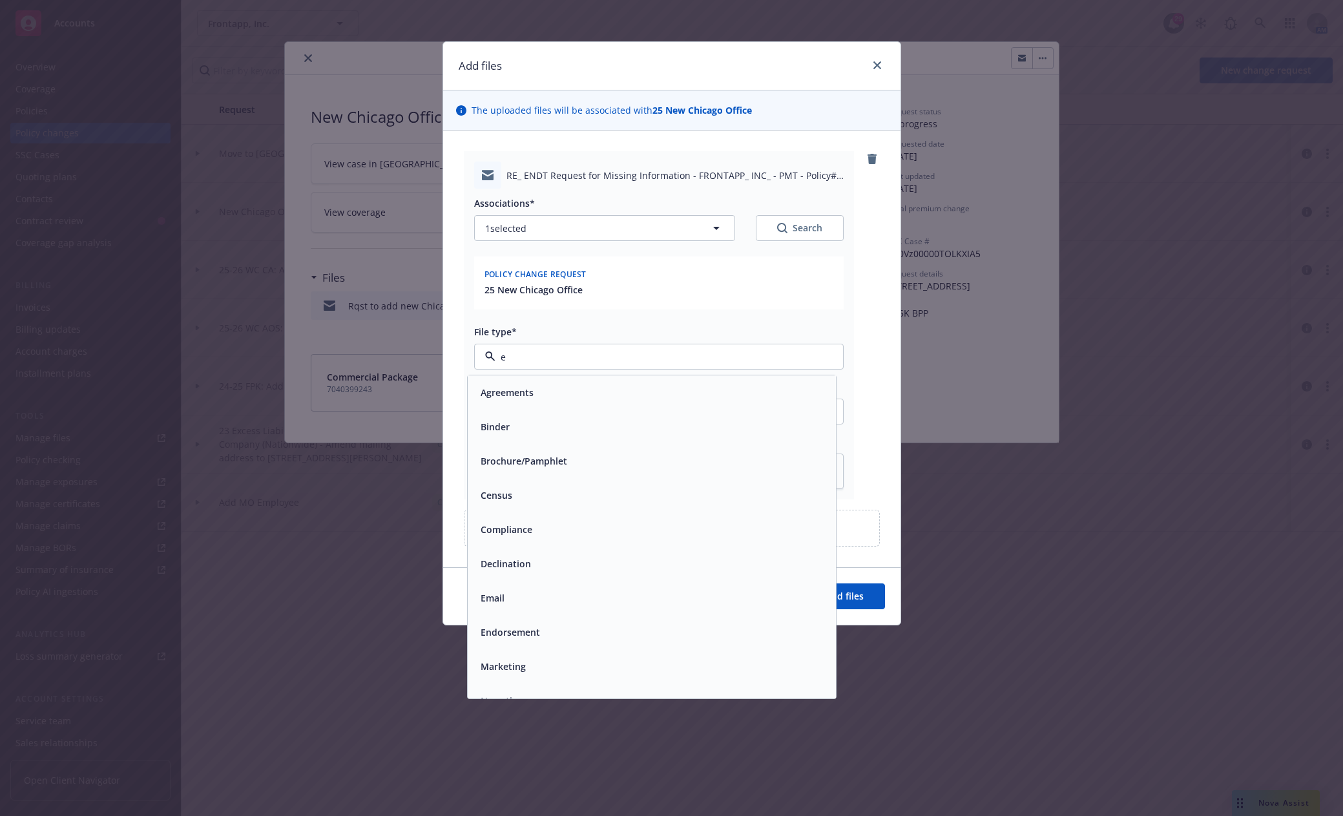
type input "em"
click at [517, 422] on div "Email" at bounding box center [651, 426] width 353 height 19
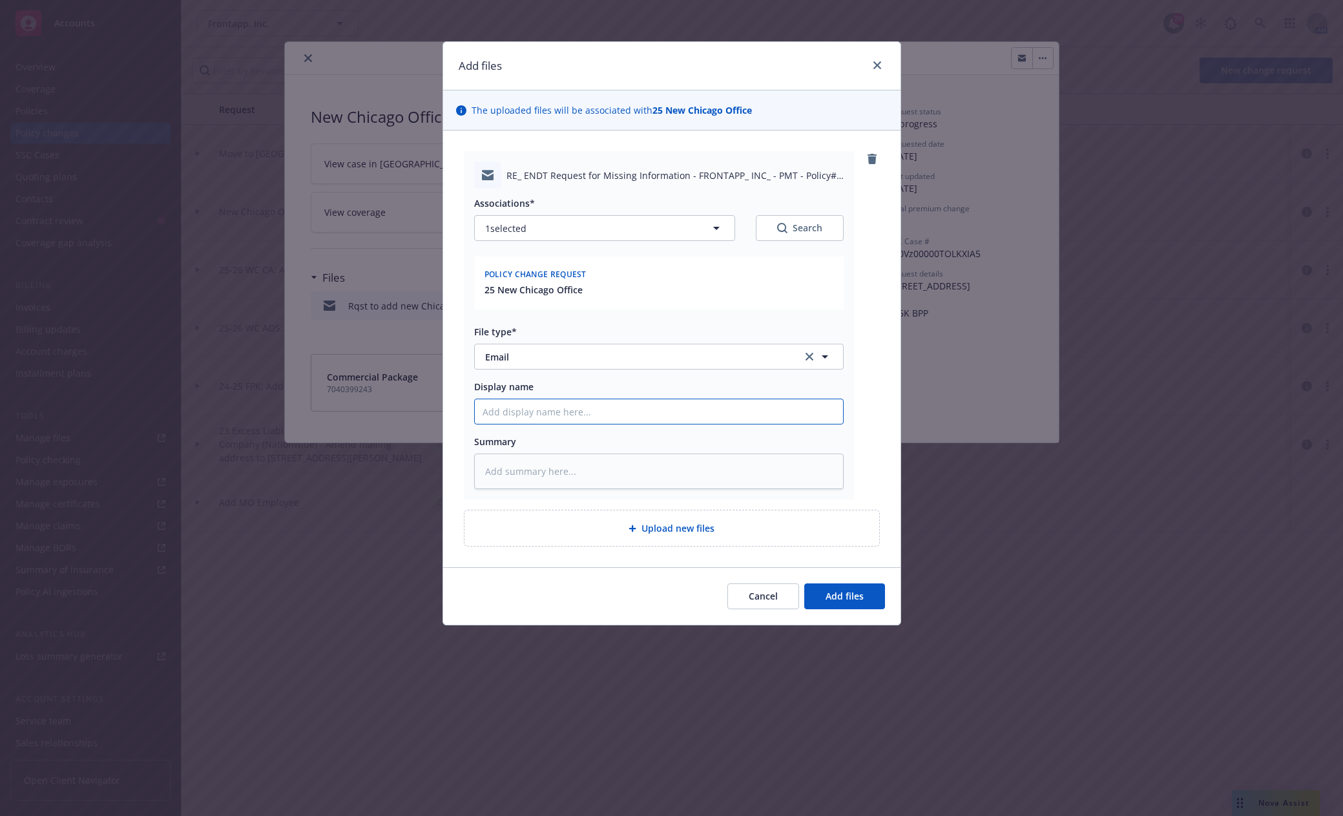
click at [521, 415] on input "Display name" at bounding box center [659, 411] width 368 height 25
type textarea "x"
type input "C"
type textarea "x"
type input "CO"
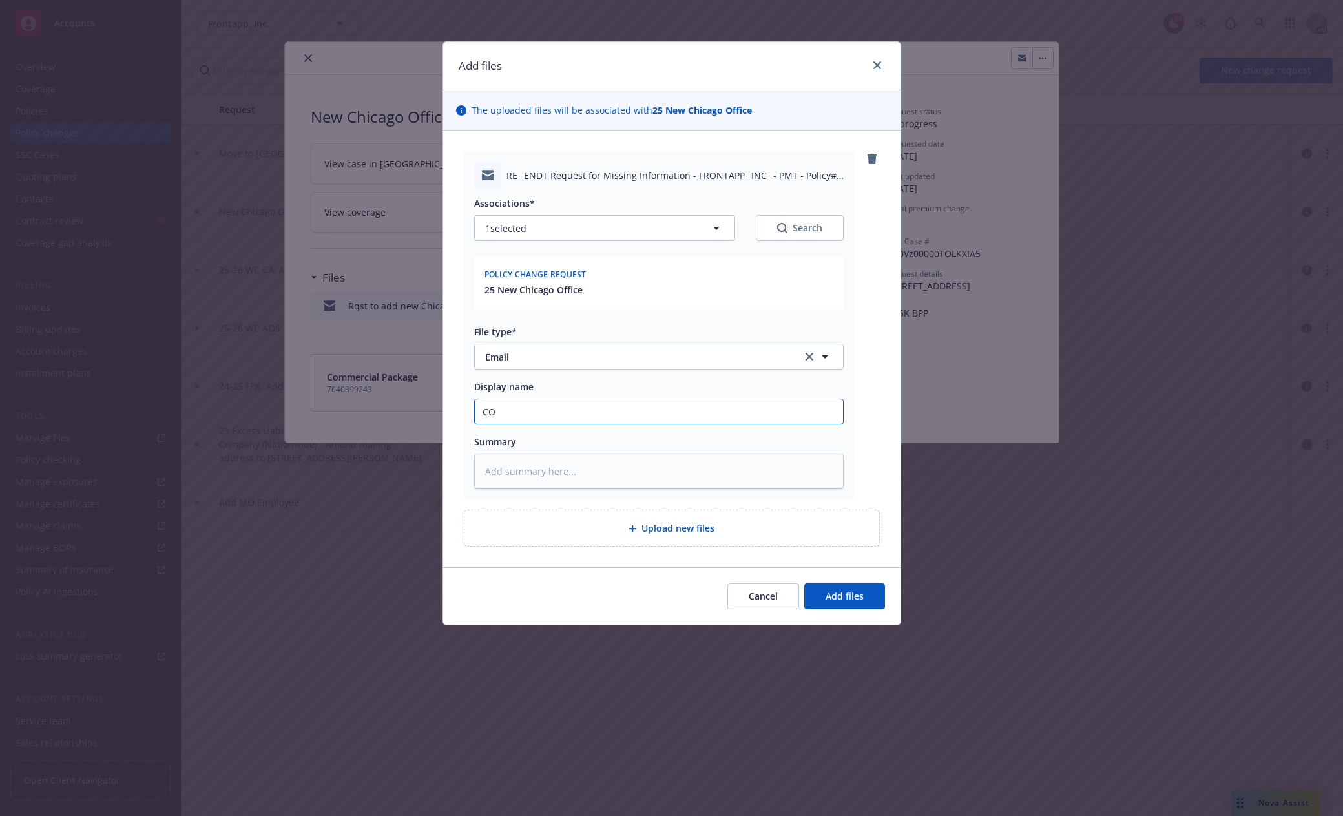
type textarea "x"
type input "COP"
type textarea "x"
type input "COPE"
type textarea "x"
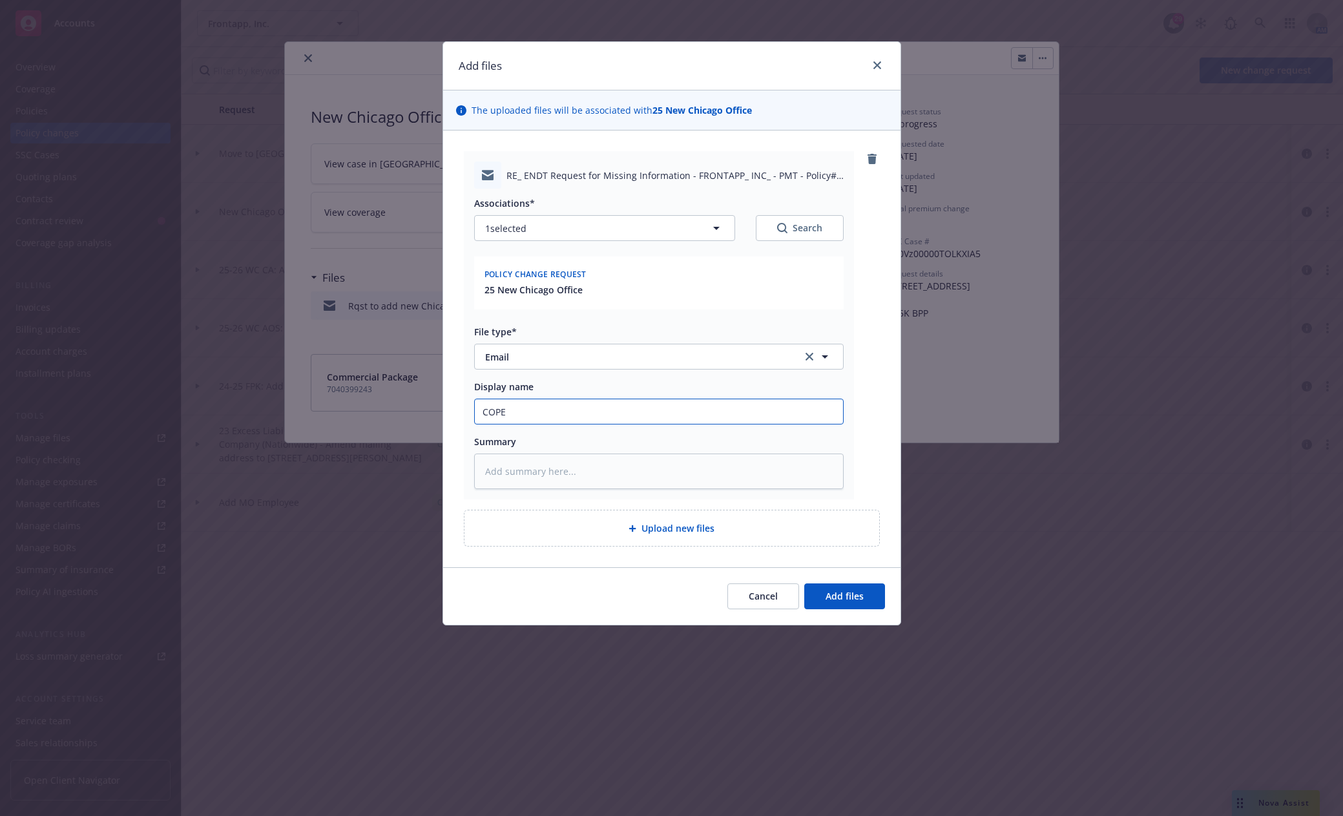
type input "COPE"
type textarea "x"
type input "COPE i"
type textarea "x"
type input "COPE in"
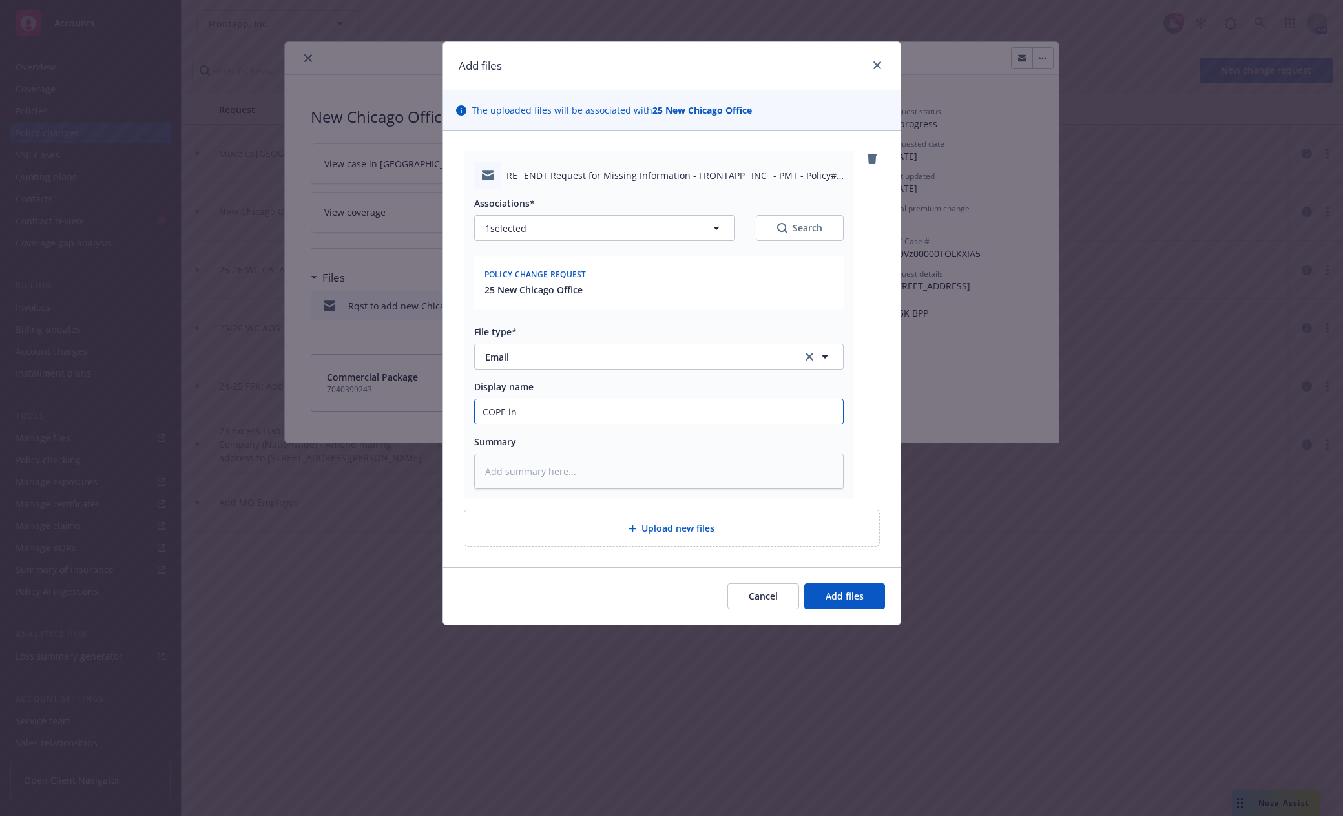
type textarea "x"
type input "COPE inf"
type textarea "x"
type input "COPE info"
type textarea "x"
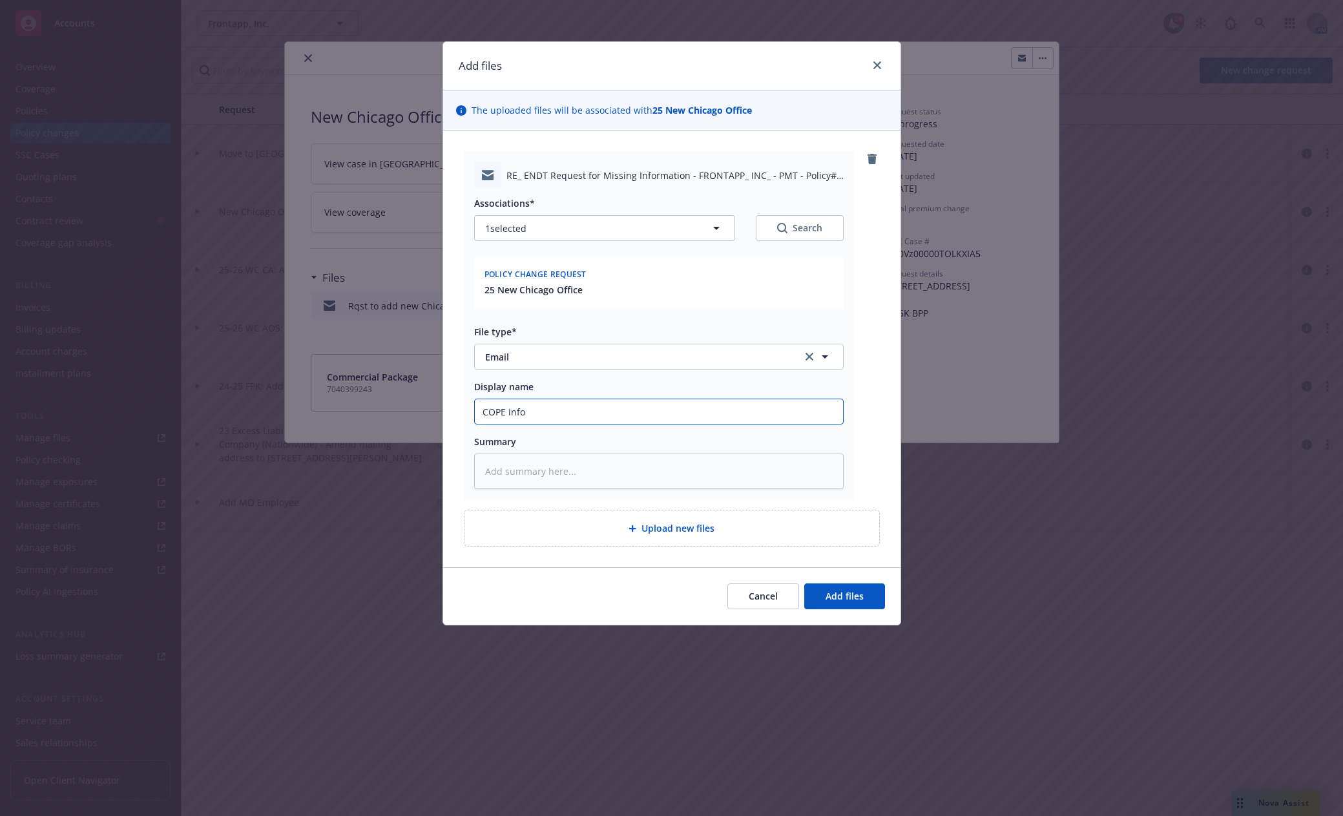
type input "COPE info"
type textarea "x"
type input "COPE info t"
type textarea "x"
type input "COPE info to"
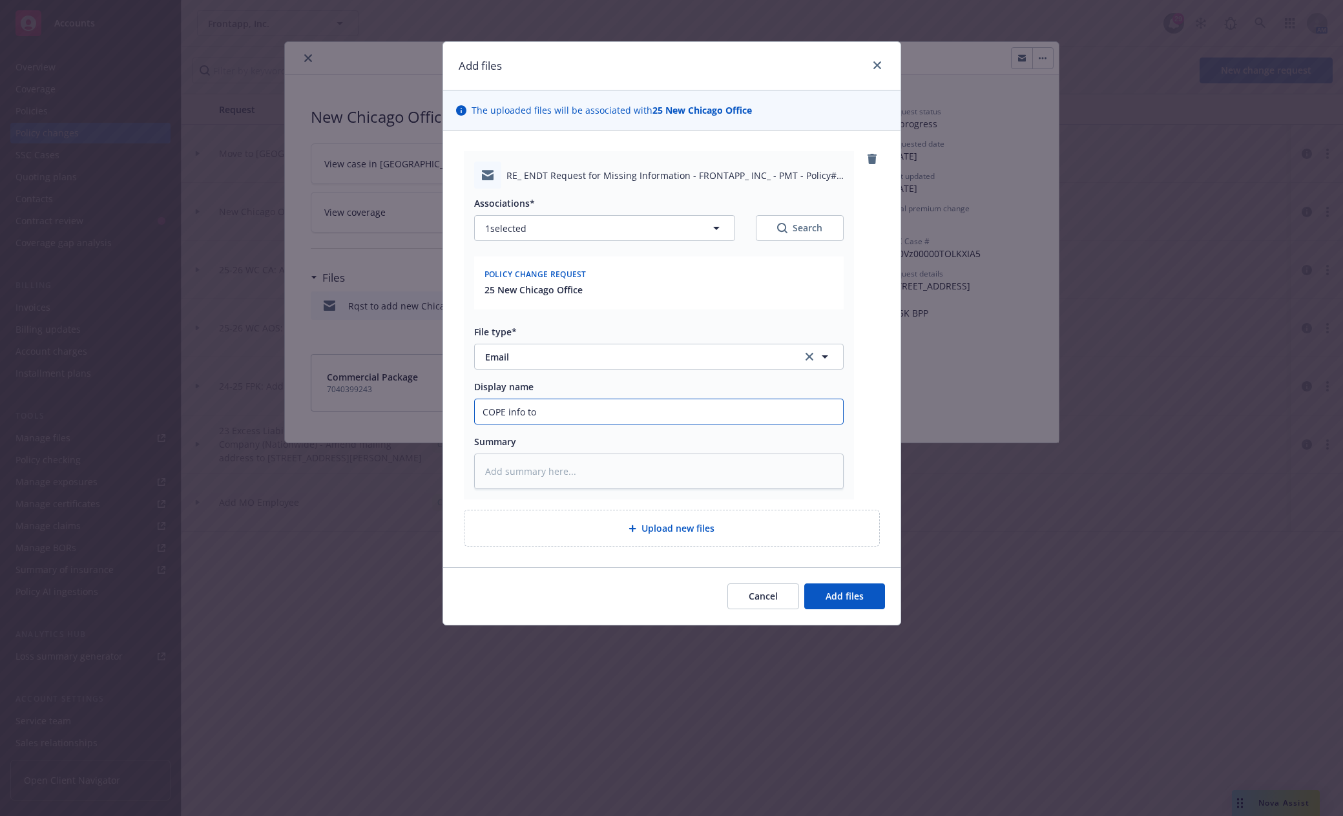
type textarea "x"
type input "COPE info to C"
type textarea "x"
type input "COPE info to CN"
type textarea "x"
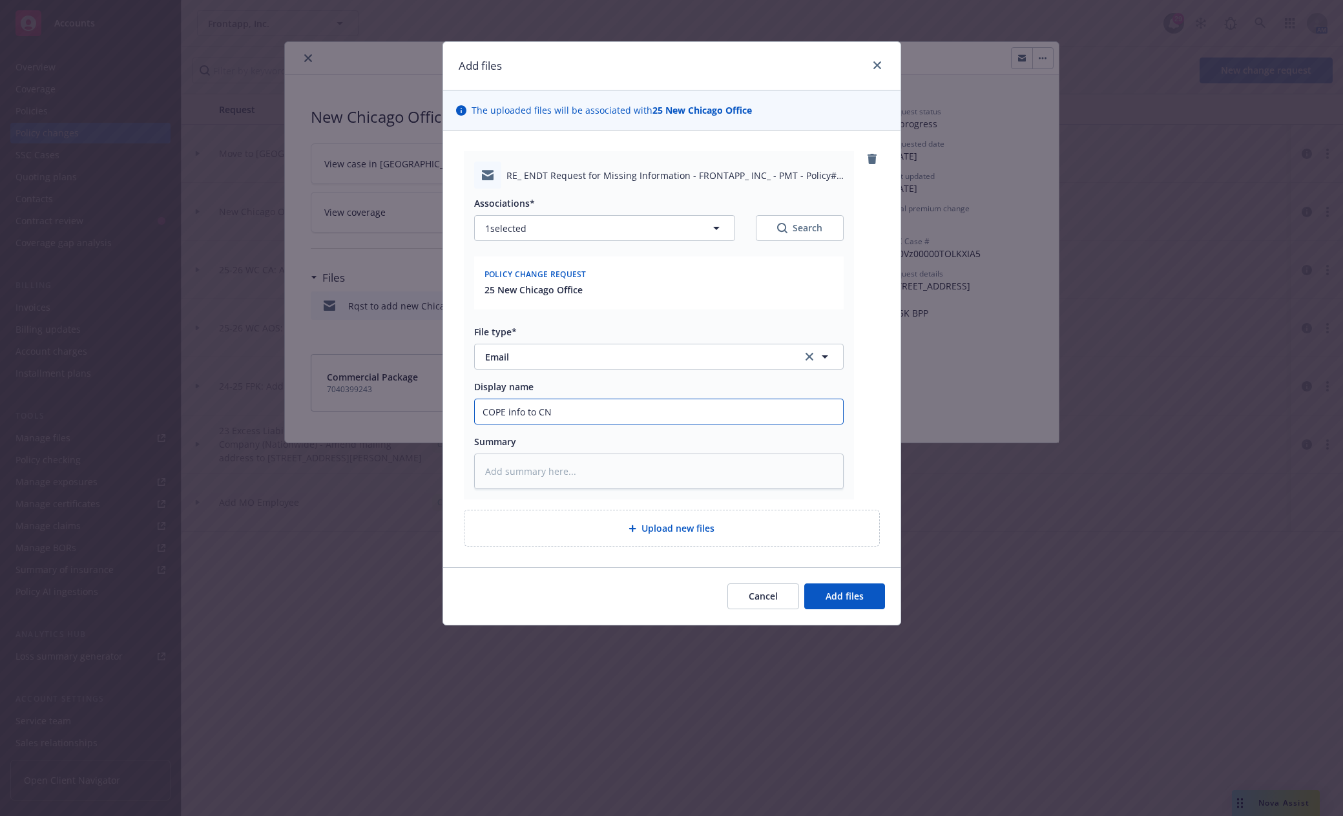
type input "COPE info to CNA"
type textarea "x"
type input "COPE info to CNA"
type textarea "x"
type input "COPE info to CNA U"
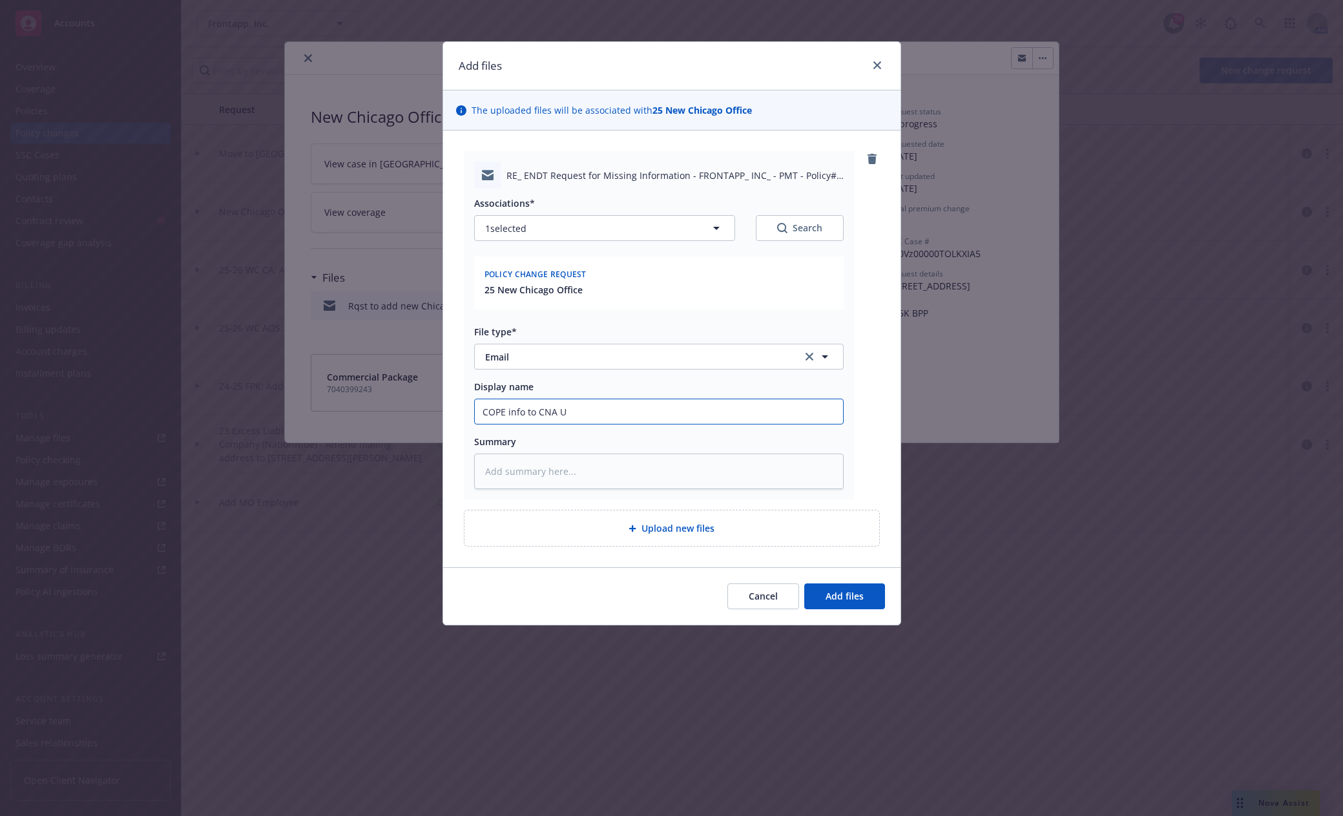
type textarea "x"
type input "COPE info to CNA UW"
click at [838, 595] on span "Add files" at bounding box center [845, 596] width 38 height 12
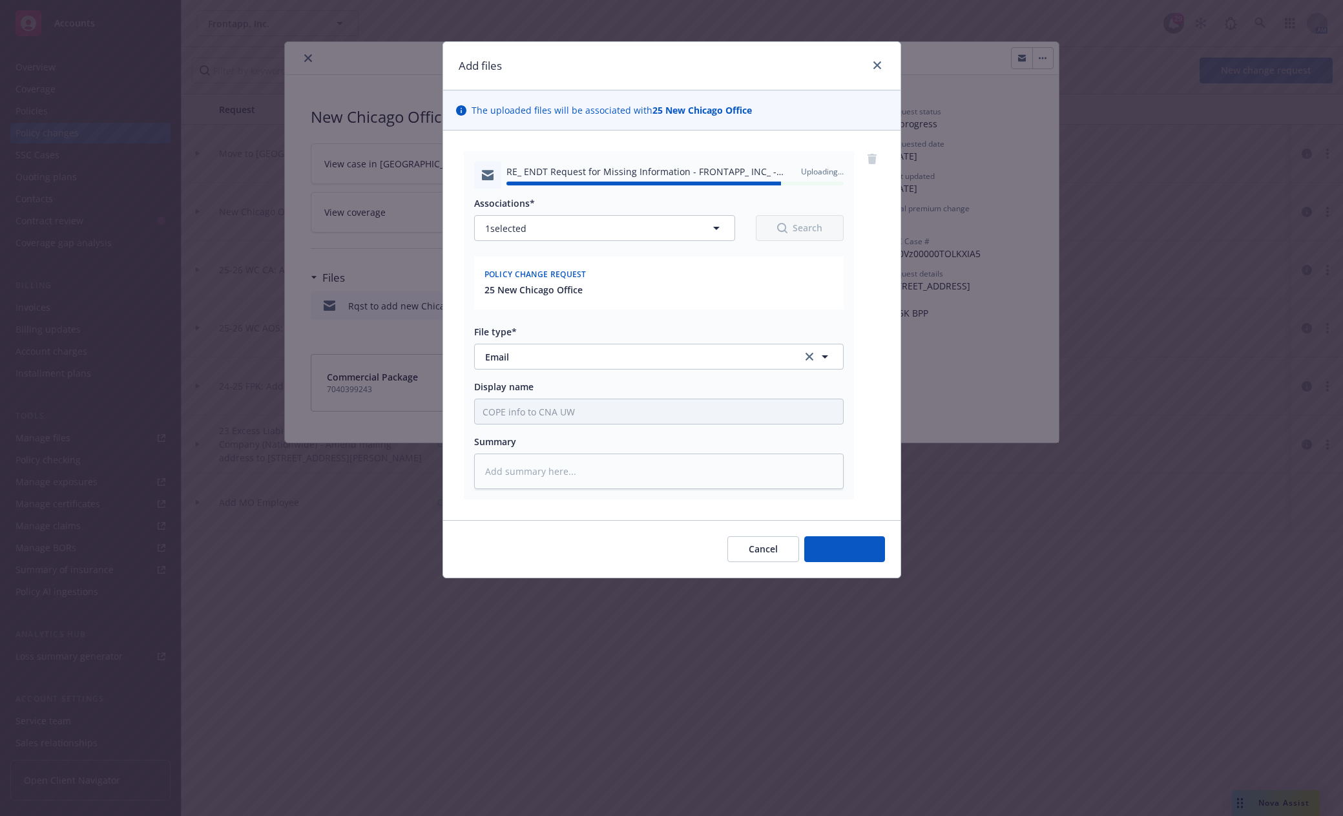
type textarea "x"
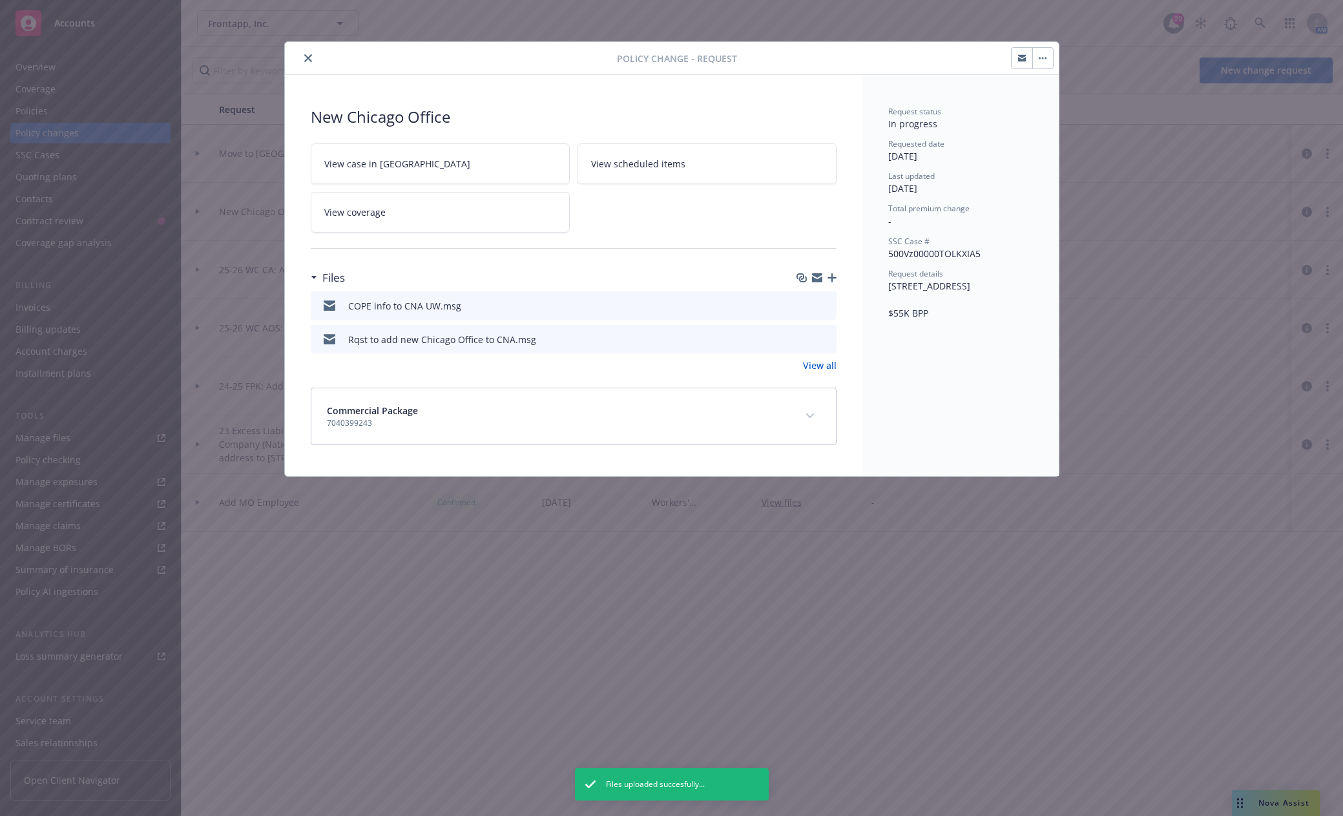
click at [305, 61] on icon "close" at bounding box center [308, 58] width 8 height 8
